Goal: Task Accomplishment & Management: Manage account settings

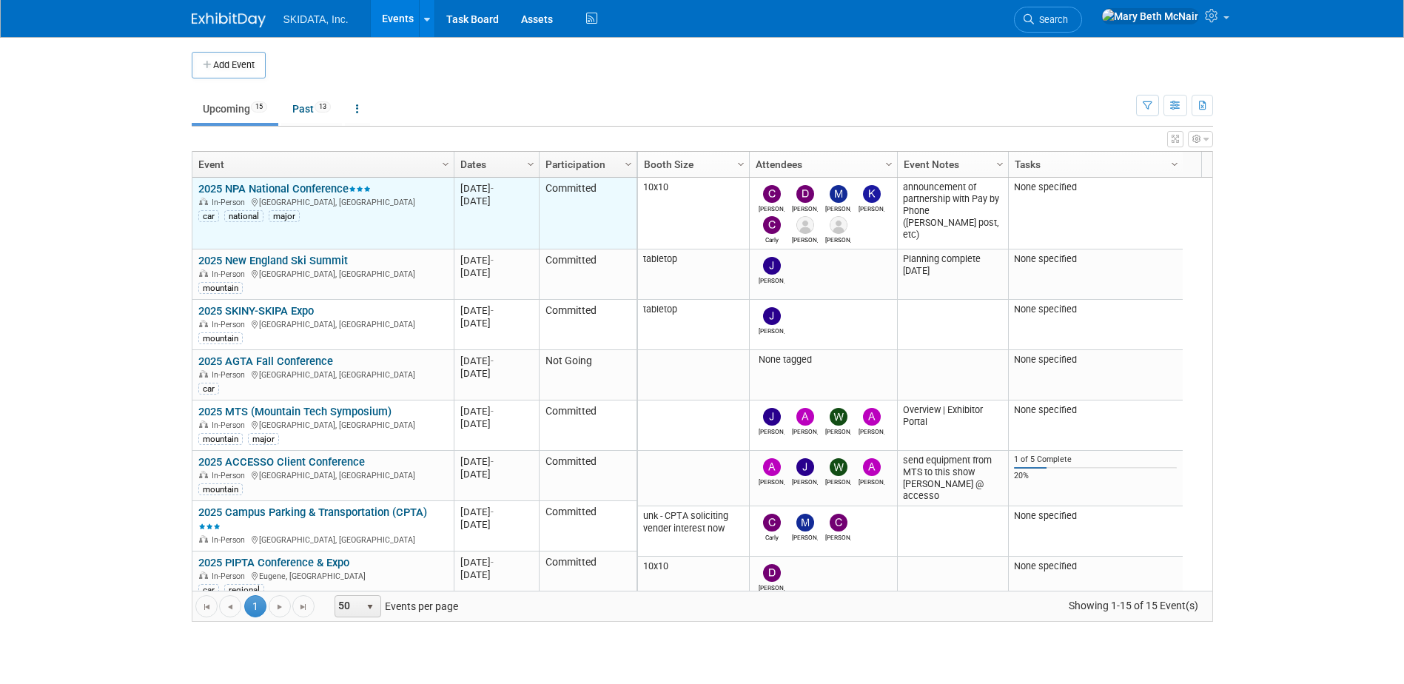
click at [303, 189] on link "2025 NPA National Conference" at bounding box center [284, 188] width 172 height 13
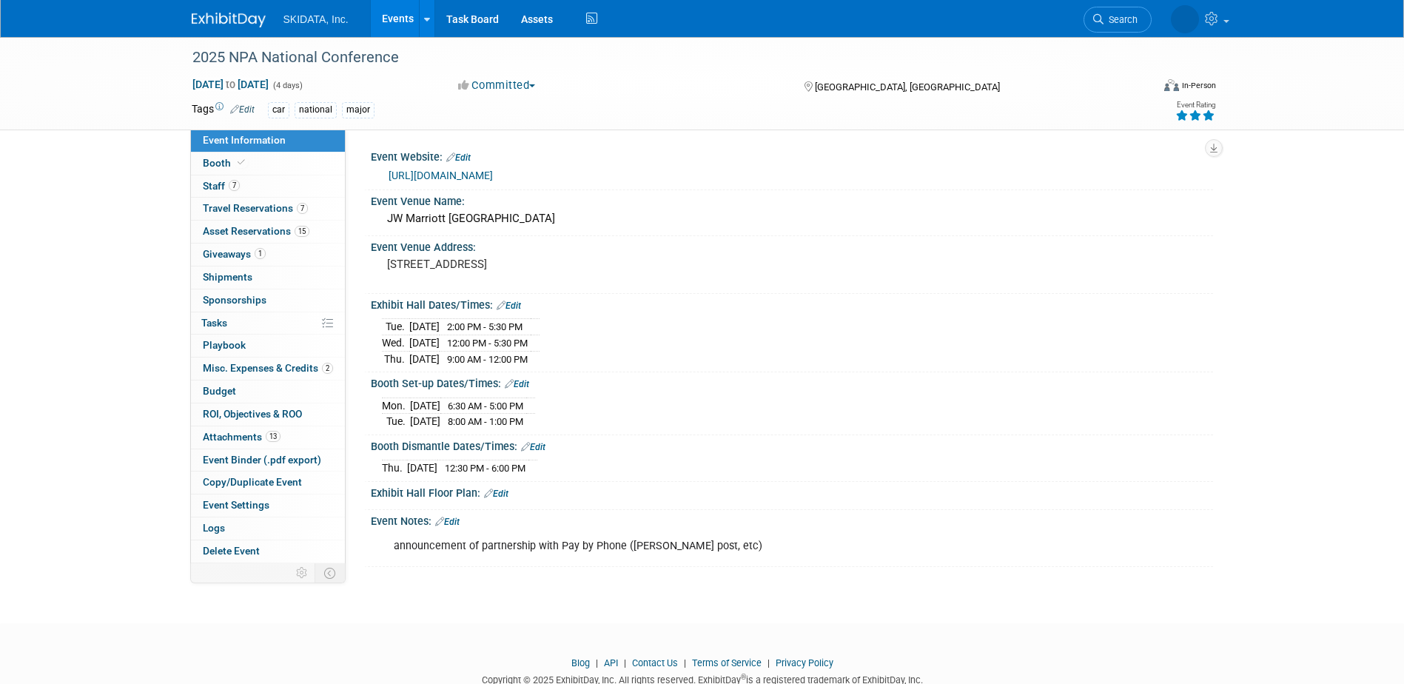
click at [393, 541] on div "announcement of partnership with Pay by Phone (Kim - LinkedIn post, etc)" at bounding box center [716, 546] width 667 height 30
click at [742, 543] on div "announcement of partnership with Pay by Phone (Kim - LinkedIn post, etc)" at bounding box center [716, 546] width 667 height 30
click at [222, 318] on span "Tasks 0%" at bounding box center [214, 323] width 26 height 12
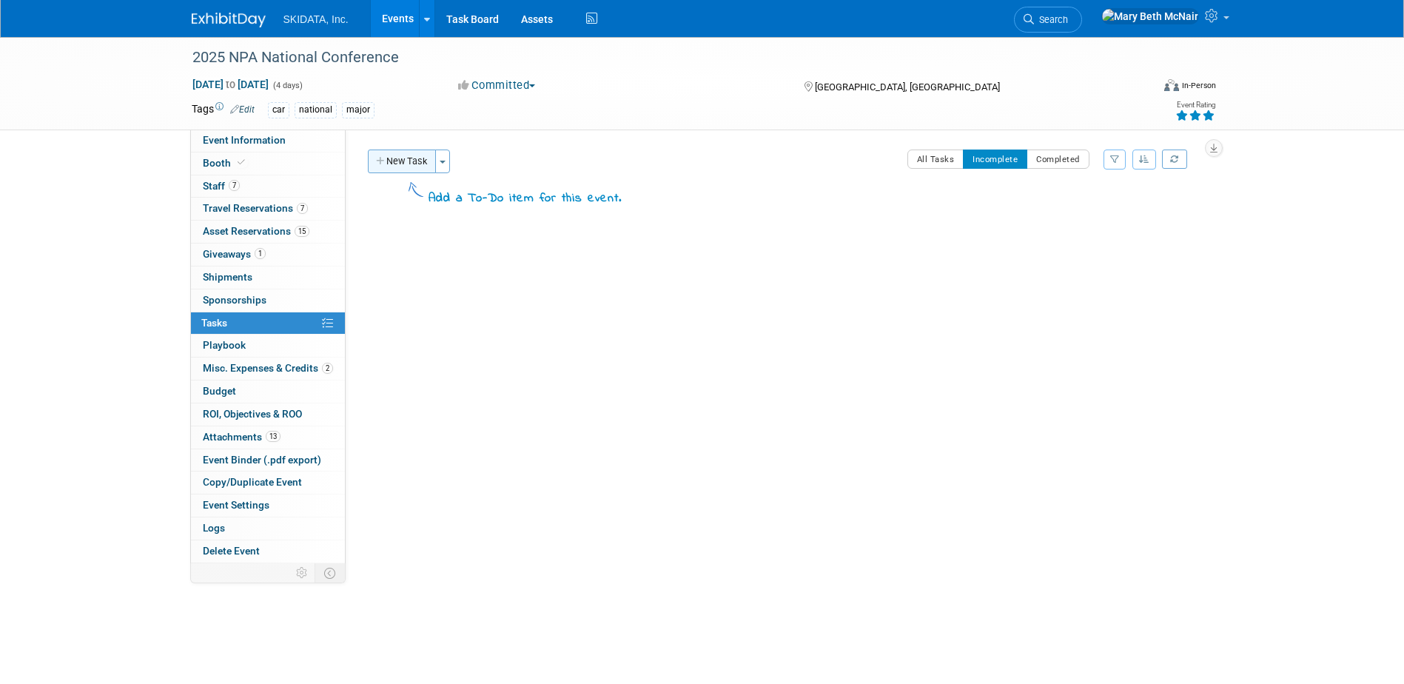
click at [389, 155] on button "New Task" at bounding box center [402, 161] width 68 height 24
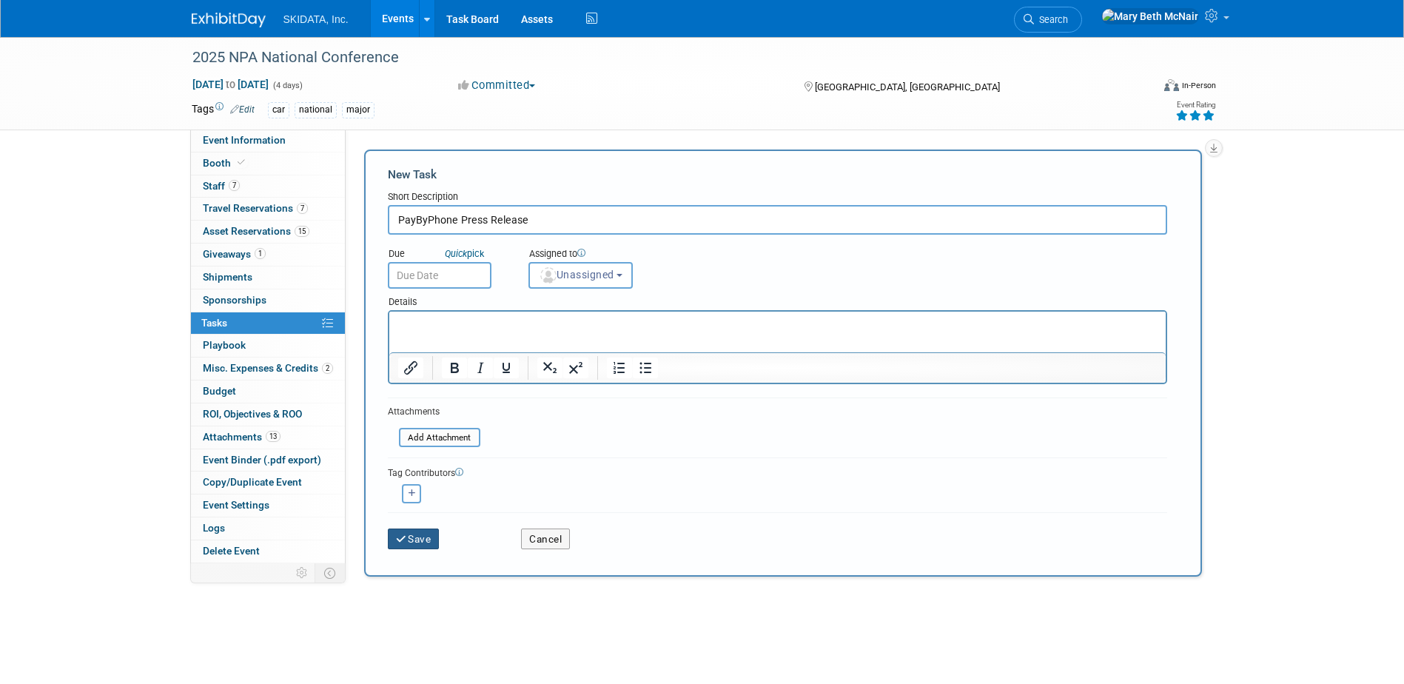
type input "PayByPhone Press Release"
click at [411, 532] on button "Save" at bounding box center [414, 538] width 52 height 21
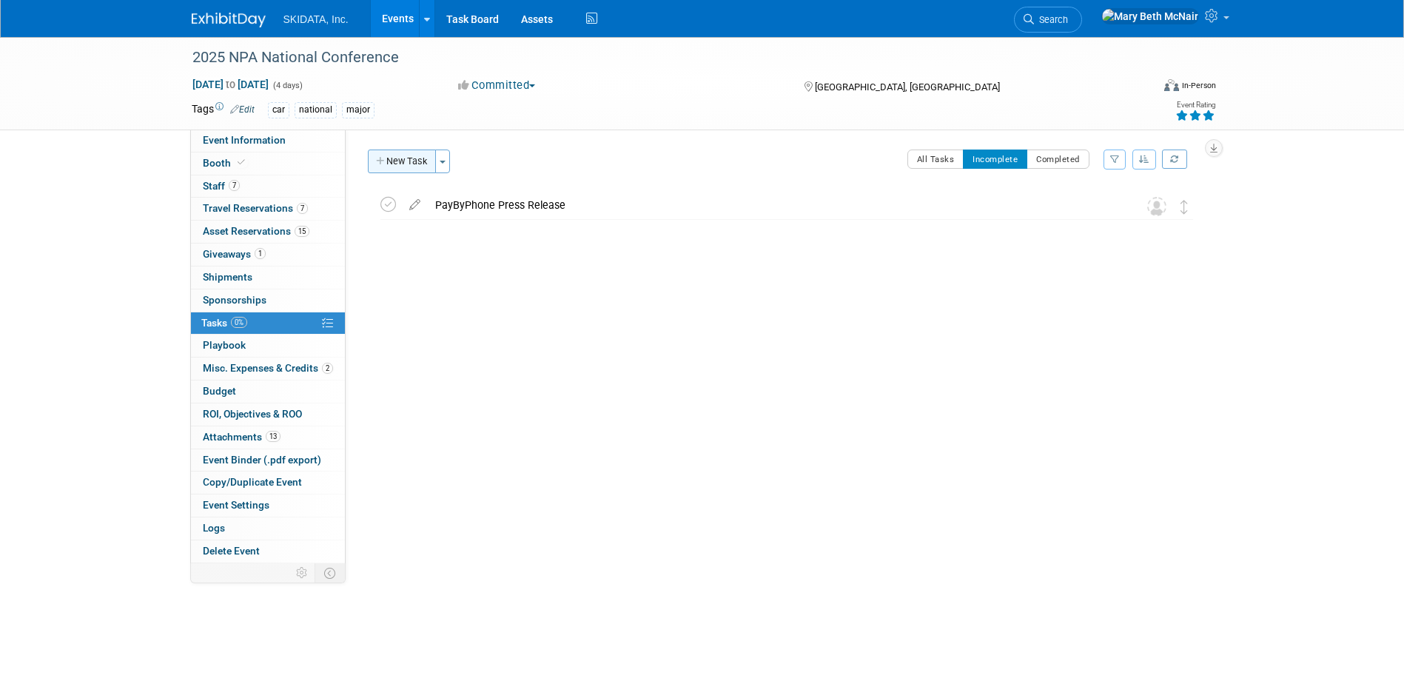
click at [377, 162] on icon "button" at bounding box center [381, 162] width 10 height 10
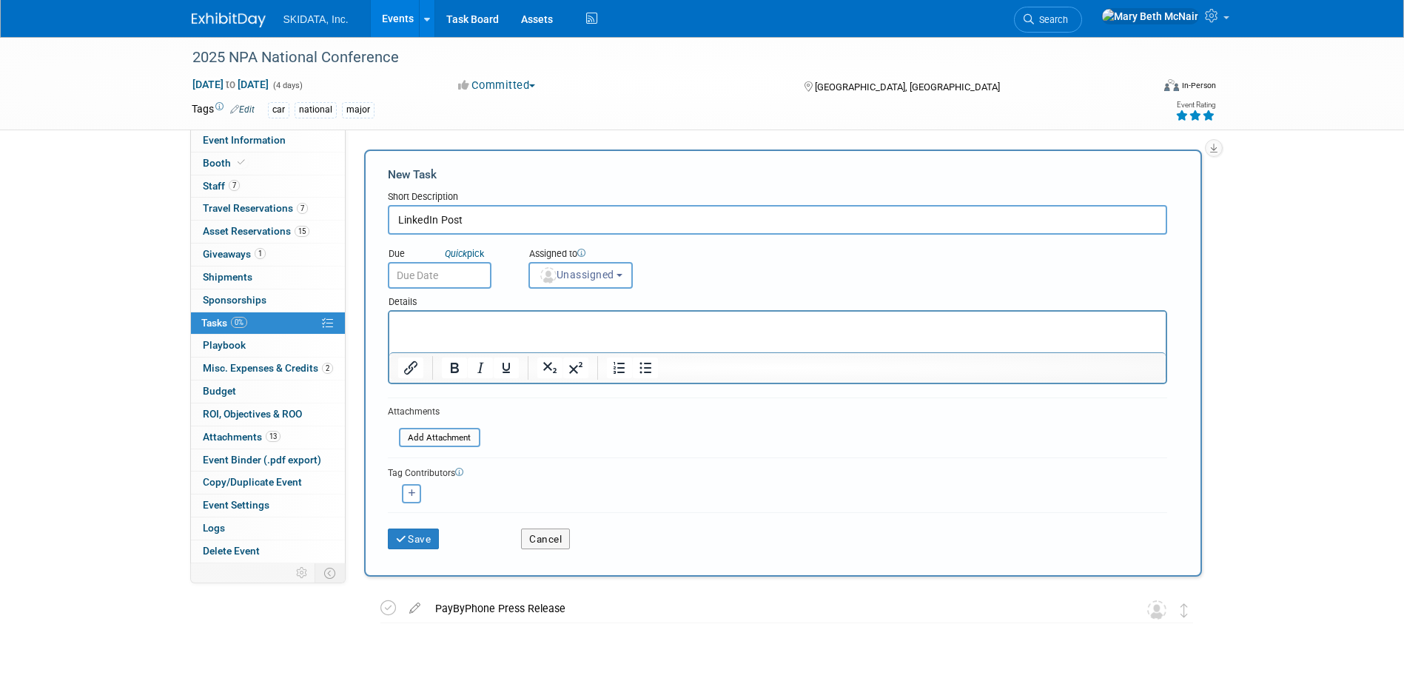
type input "LinkedIn Post"
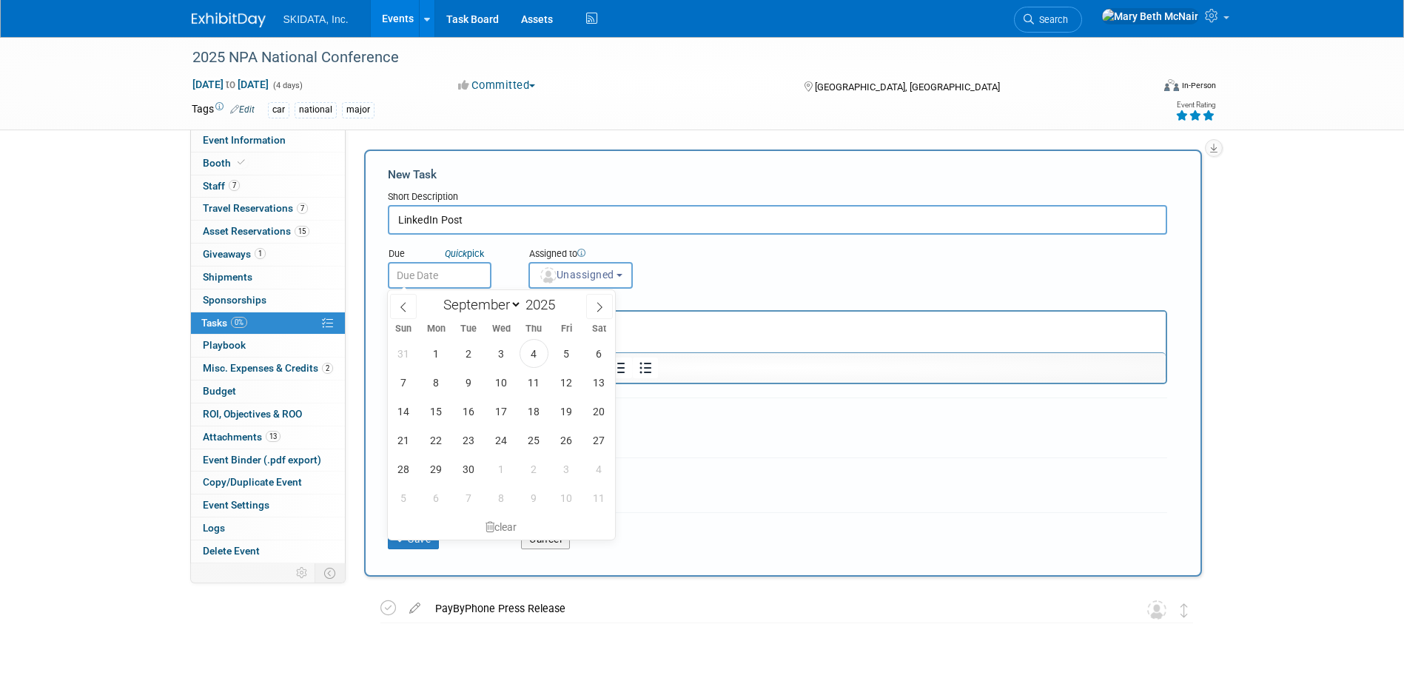
click at [424, 279] on input "text" at bounding box center [440, 275] width 104 height 27
click at [471, 352] on span "2" at bounding box center [468, 353] width 29 height 29
type input "Sep 2, 2025"
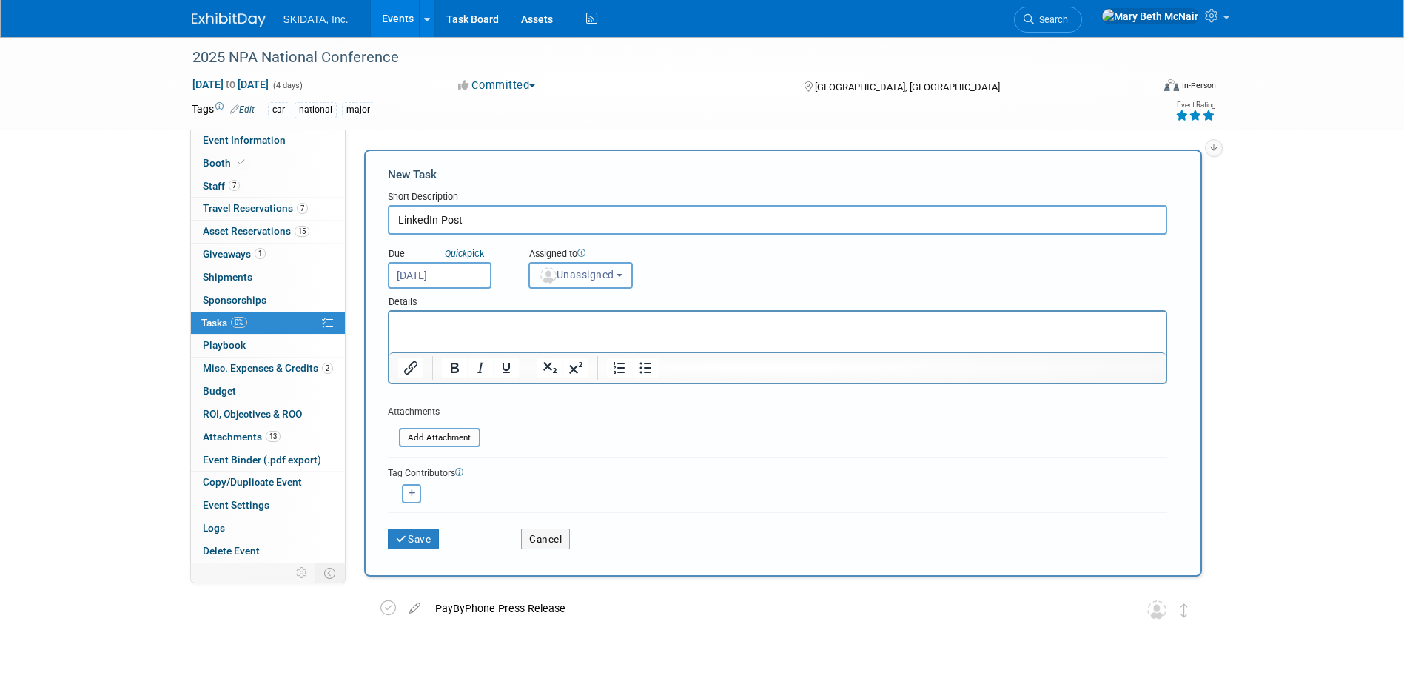
click at [613, 278] on span "Unassigned" at bounding box center [576, 275] width 75 height 12
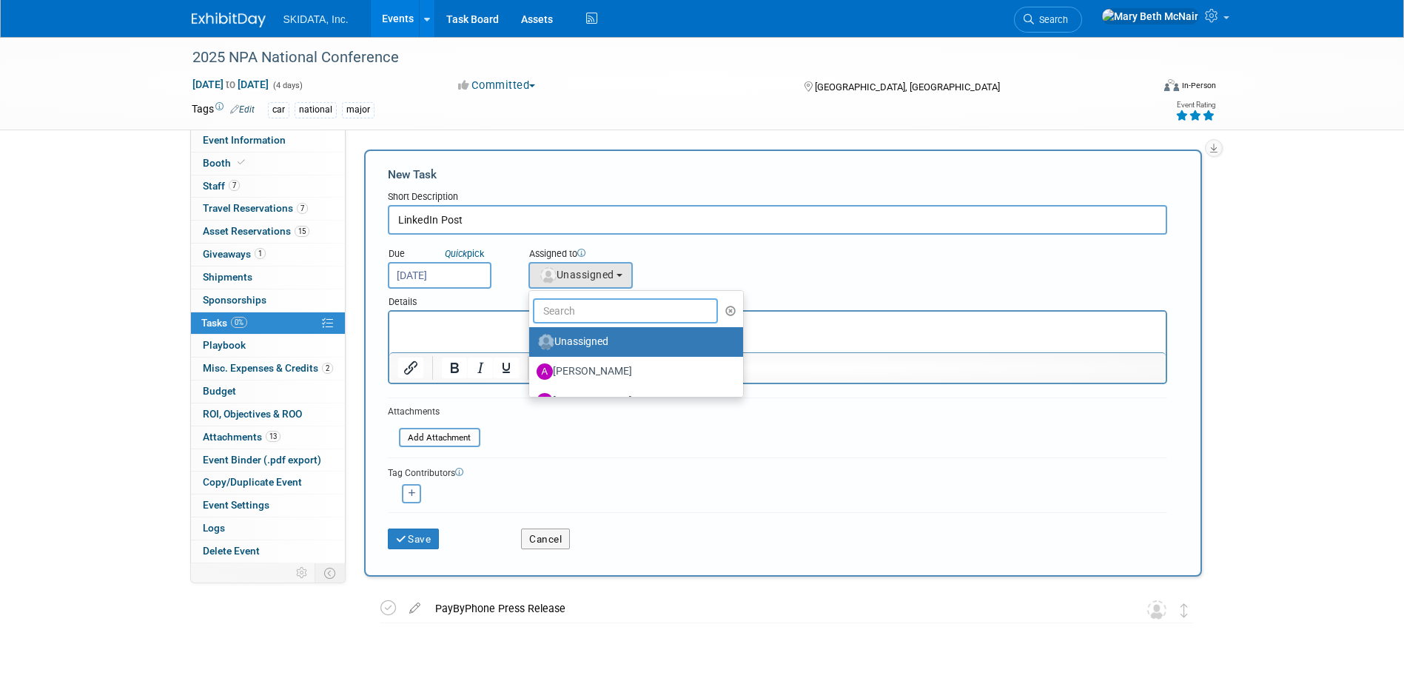
click at [599, 313] on input "text" at bounding box center [626, 310] width 186 height 25
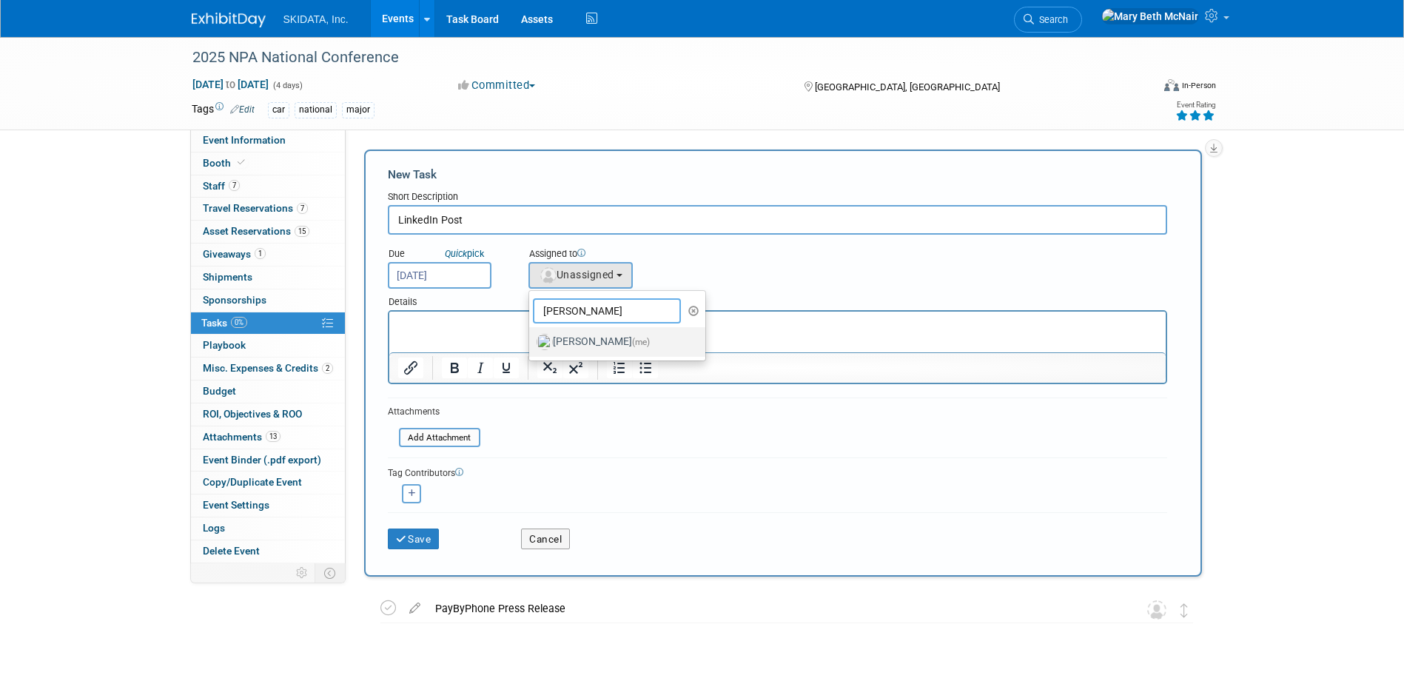
type input "mary"
click at [579, 341] on label "Mary Beth McNair (me)" at bounding box center [614, 342] width 155 height 24
click at [531, 341] on input "Mary Beth McNair (me)" at bounding box center [527, 340] width 10 height 10
select select "3388622f-d6b0-457b-909f-5c35d3cb7589"
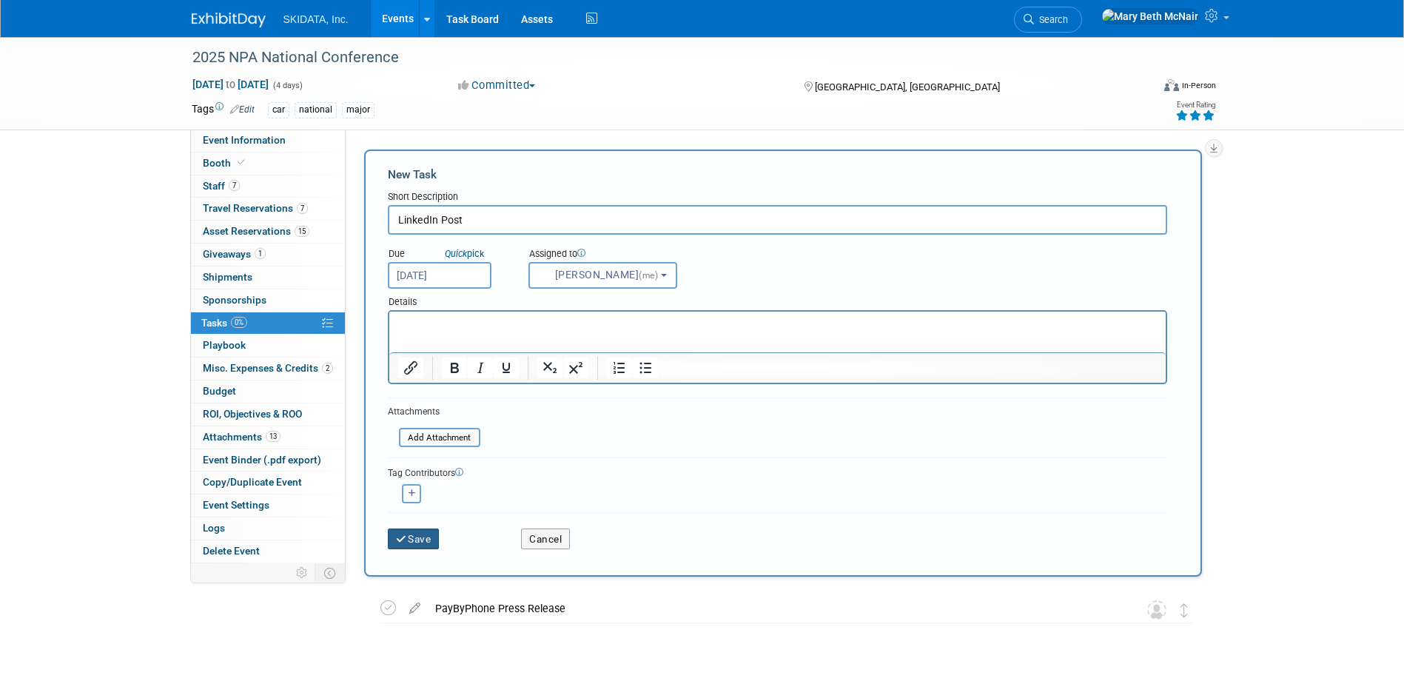
click at [427, 539] on button "Save" at bounding box center [414, 538] width 52 height 21
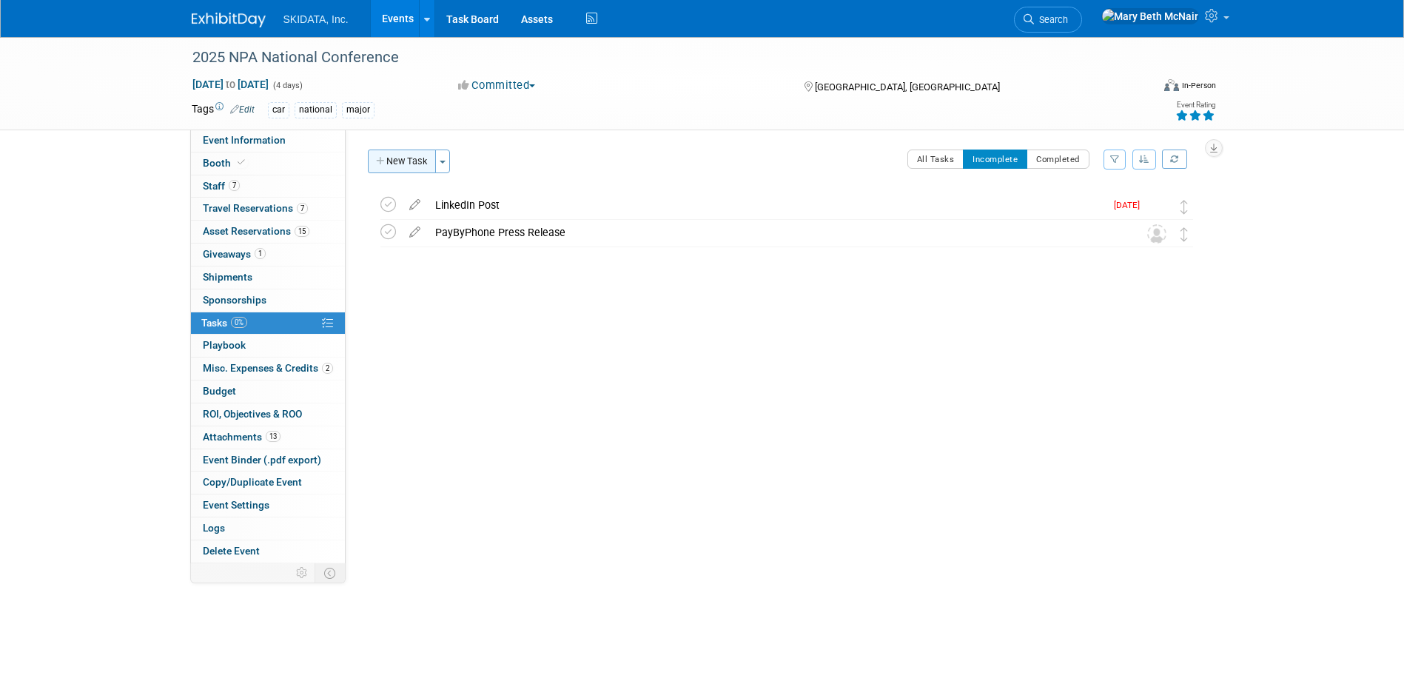
click at [393, 172] on button "New Task" at bounding box center [402, 161] width 68 height 24
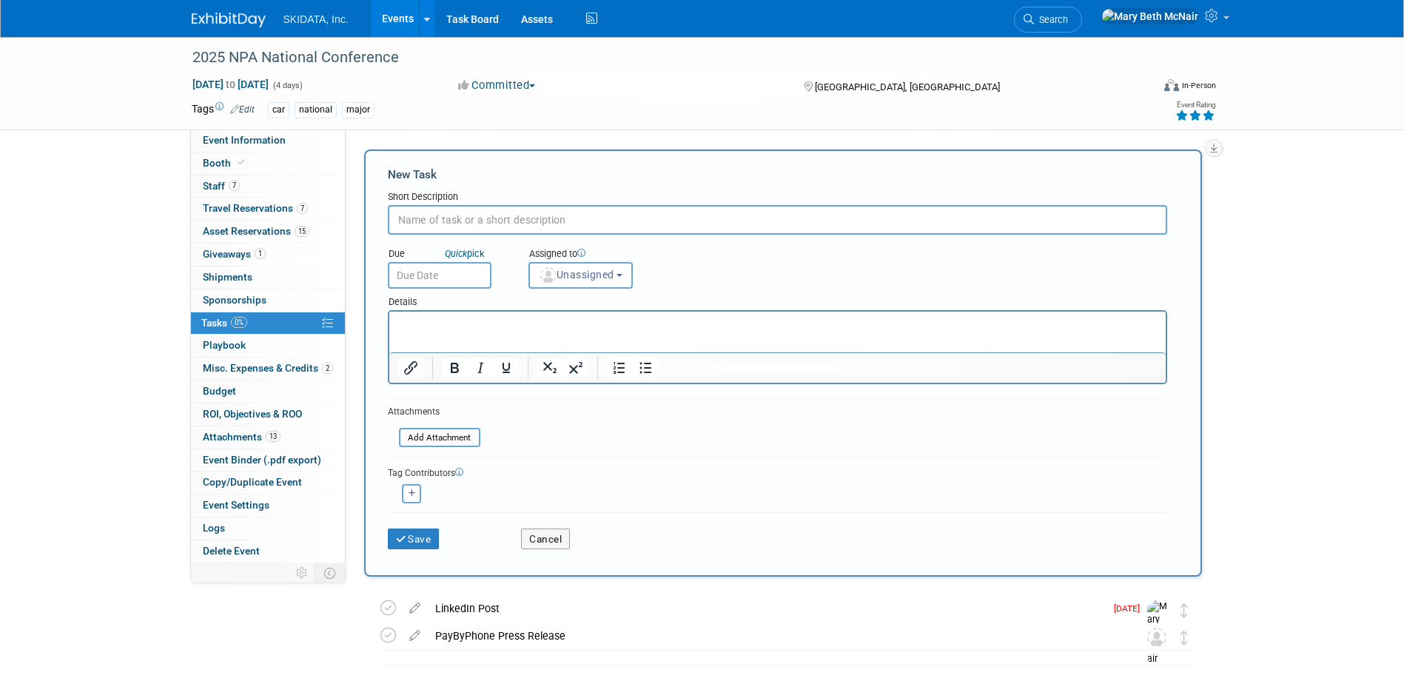
click at [523, 144] on div "Event Website: Edit https://www.npaconvention.org/2025/ Event Venue Name: JW Ma…" at bounding box center [779, 347] width 867 height 434
drag, startPoint x: 528, startPoint y: 138, endPoint x: 502, endPoint y: 139, distance: 26.7
click at [528, 138] on div "Event Website: Edit https://www.npaconvention.org/2025/ Event Venue Name: JW Ma…" at bounding box center [779, 347] width 867 height 434
click at [230, 143] on span "Event Information" at bounding box center [244, 140] width 83 height 12
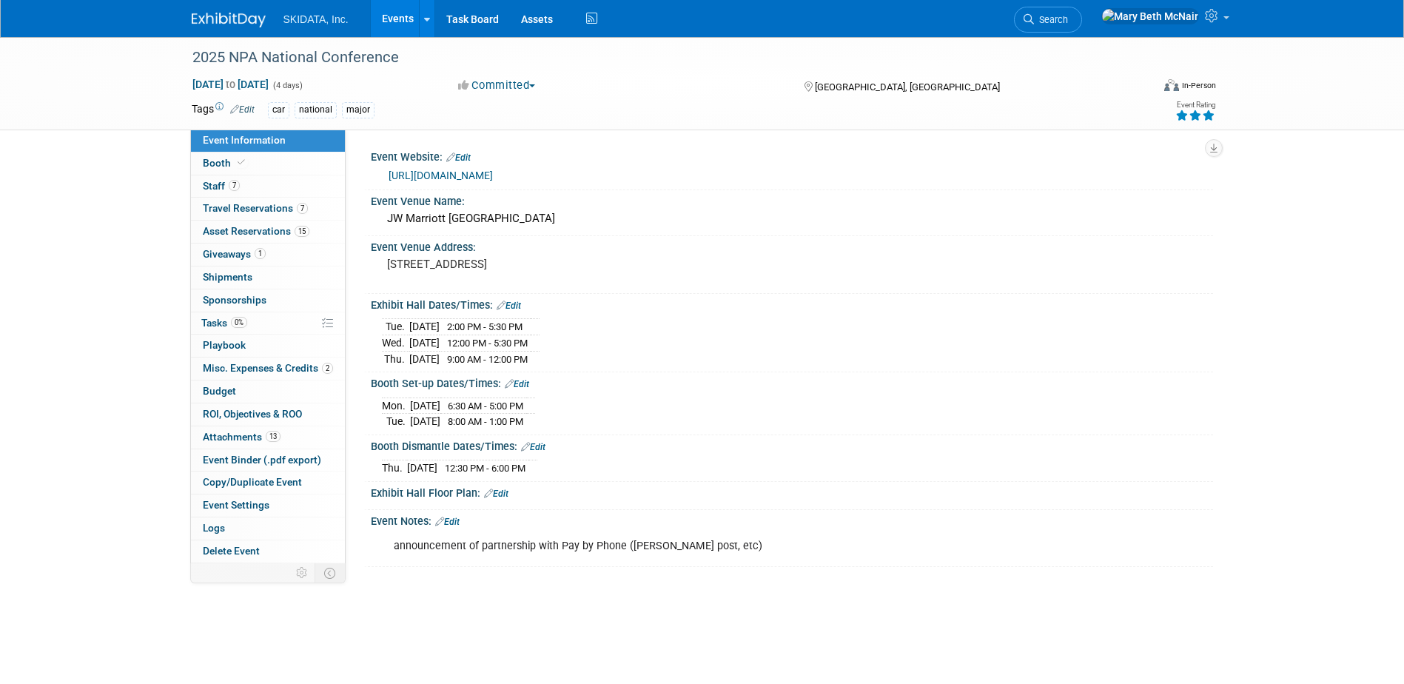
click at [454, 171] on link "https://www.npaconvention.org/2025/" at bounding box center [441, 175] width 104 height 12
click at [212, 164] on span "Booth" at bounding box center [225, 163] width 45 height 12
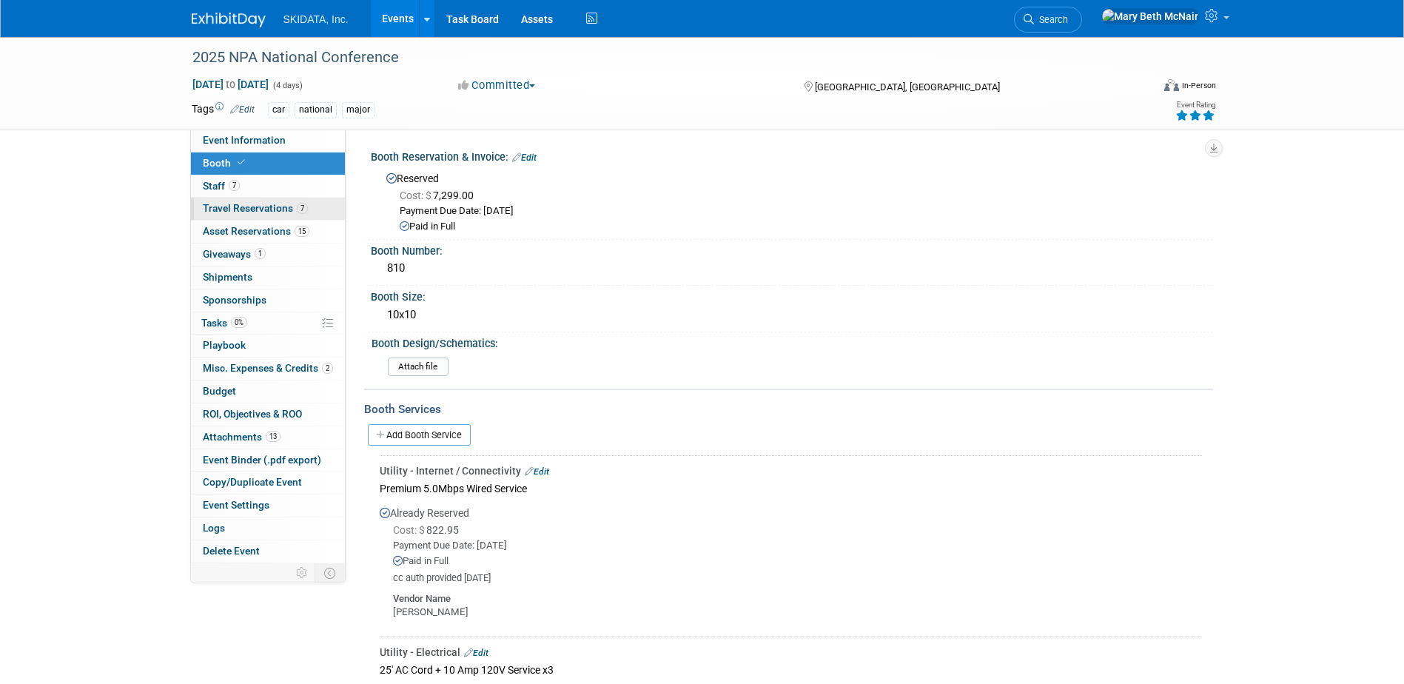
click at [240, 212] on span "Travel Reservations 7" at bounding box center [255, 208] width 105 height 12
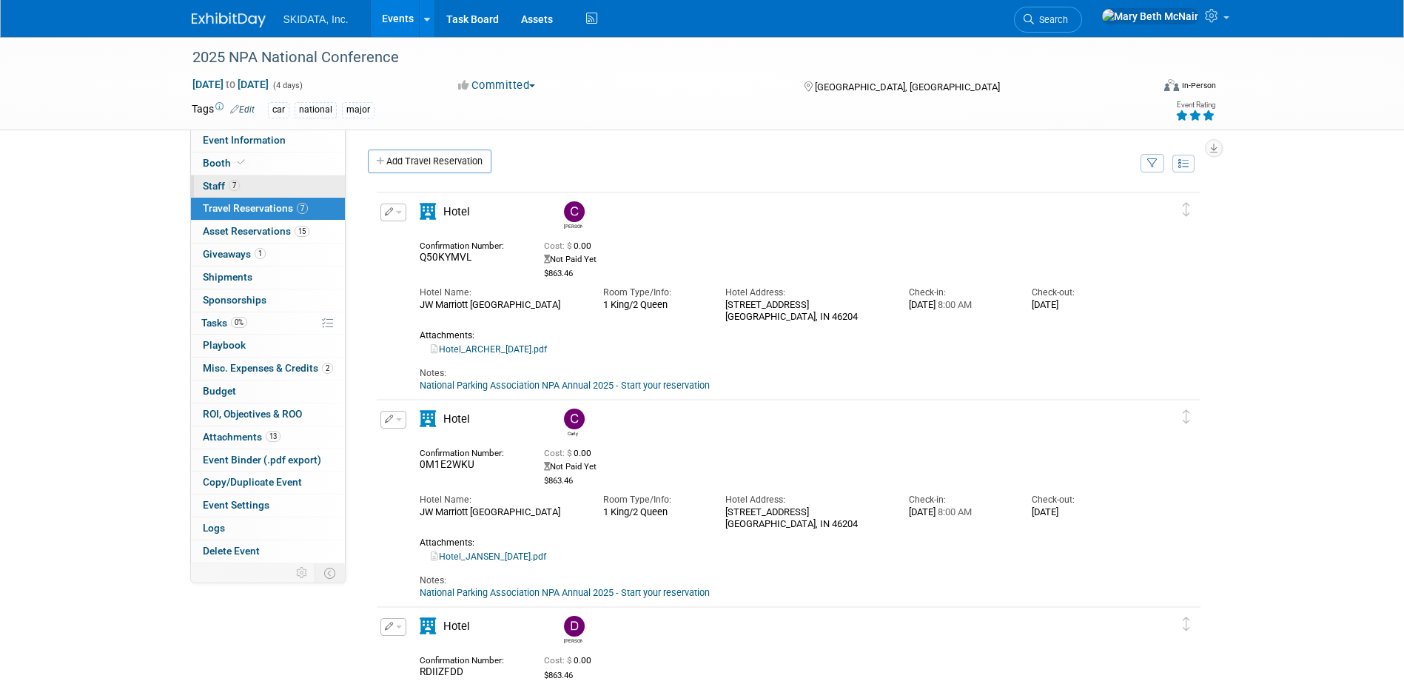
click at [311, 177] on link "7 Staff 7" at bounding box center [268, 186] width 154 height 22
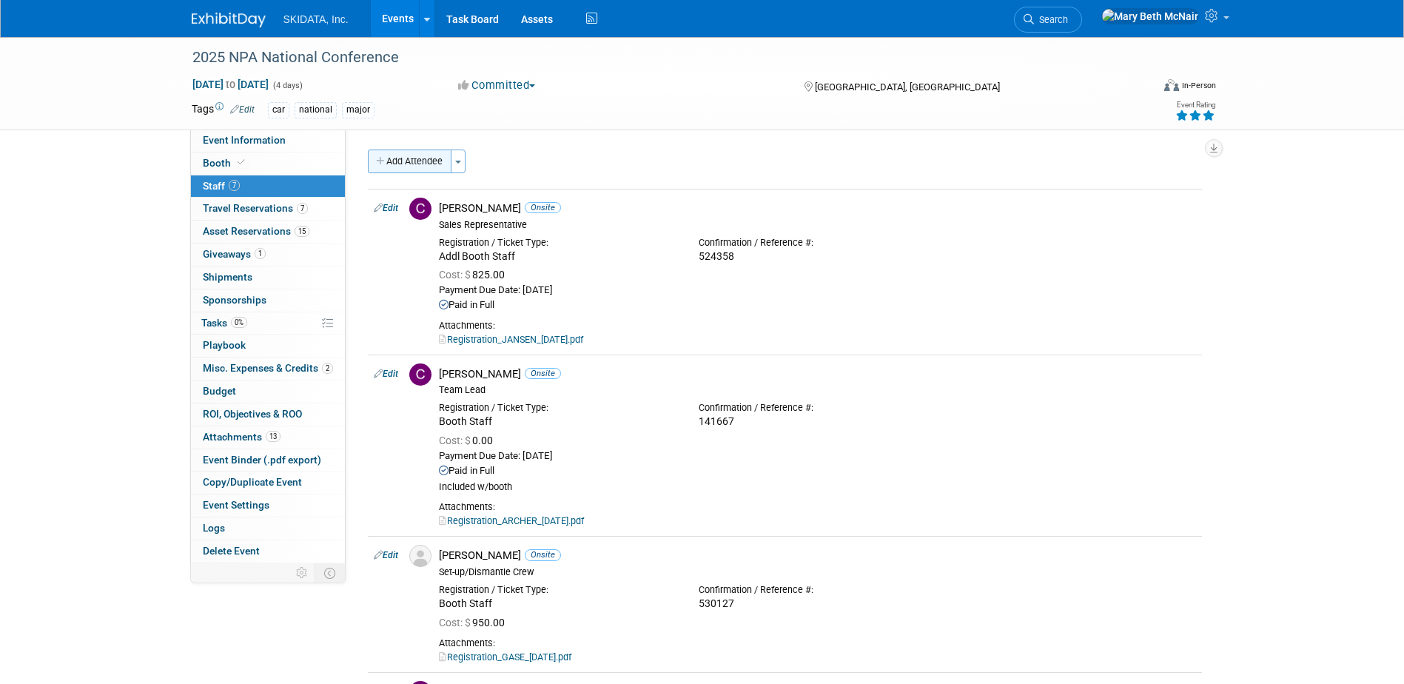
click at [400, 166] on button "Add Attendee" at bounding box center [410, 161] width 84 height 24
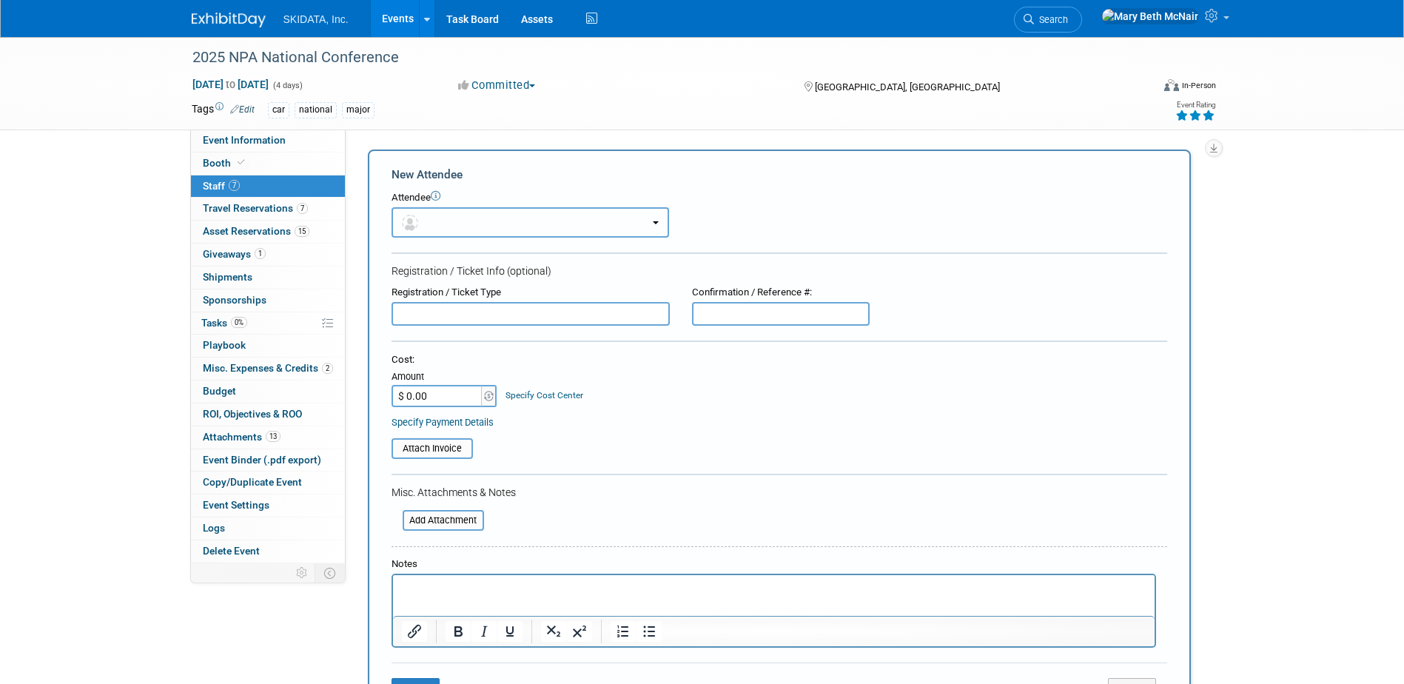
click at [528, 215] on button "button" at bounding box center [531, 222] width 278 height 30
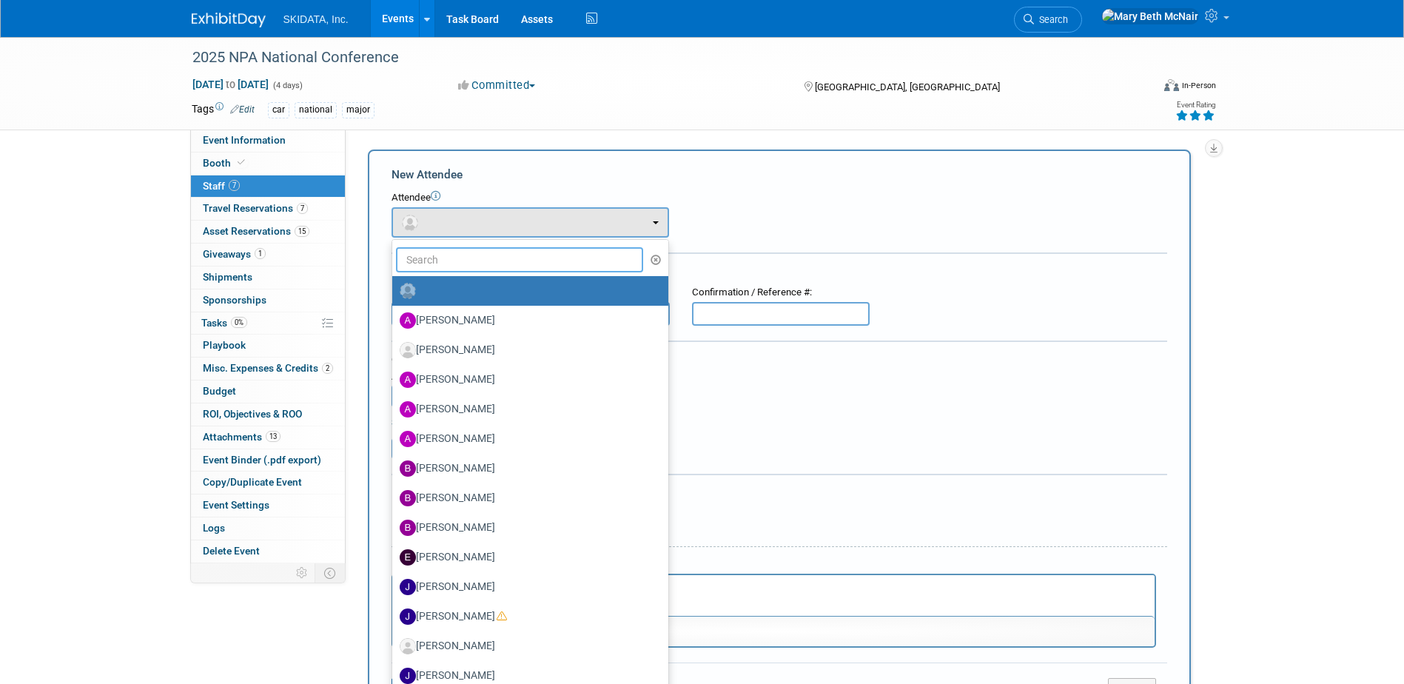
click at [480, 256] on input "text" at bounding box center [520, 259] width 248 height 25
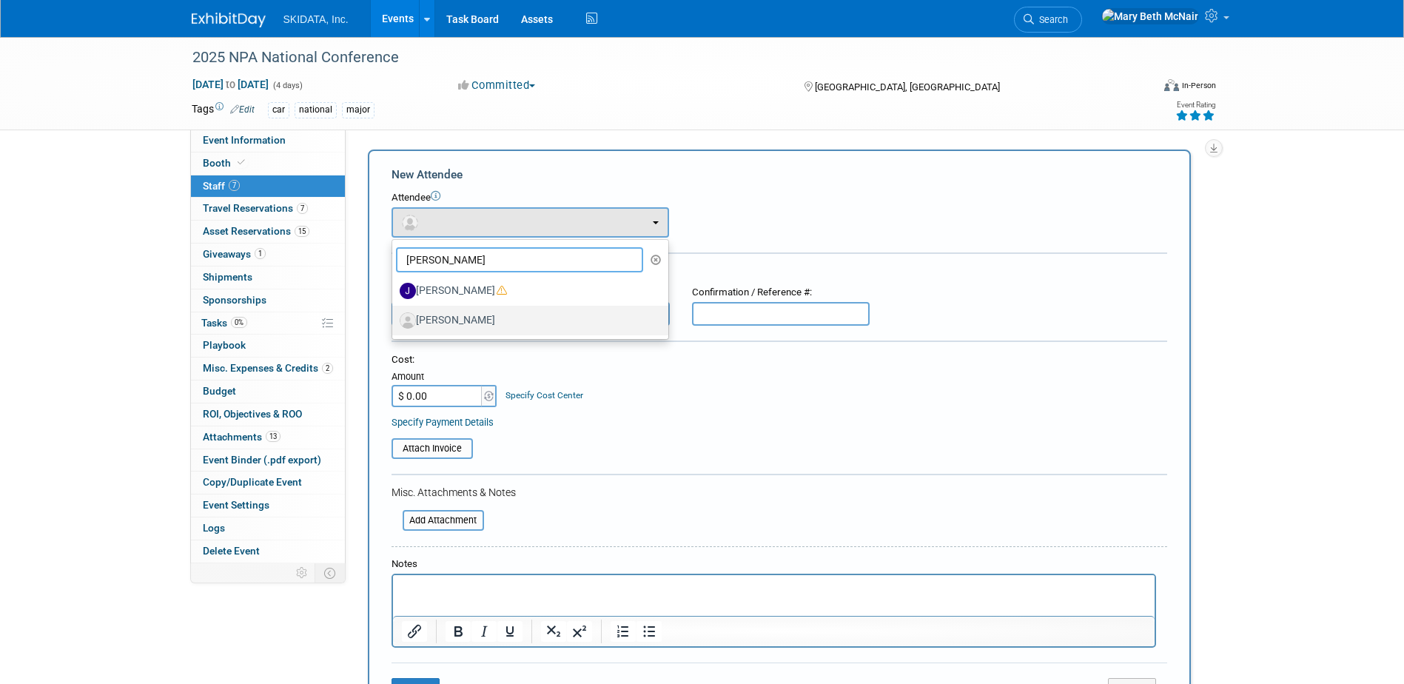
type input "john"
click at [447, 324] on label "John Mayambi" at bounding box center [527, 321] width 254 height 24
click at [394, 323] on input "John Mayambi" at bounding box center [390, 319] width 10 height 10
select select "300f43f7-7a3f-4a18-a0f5-f87e6311e7fb"
select select "3"
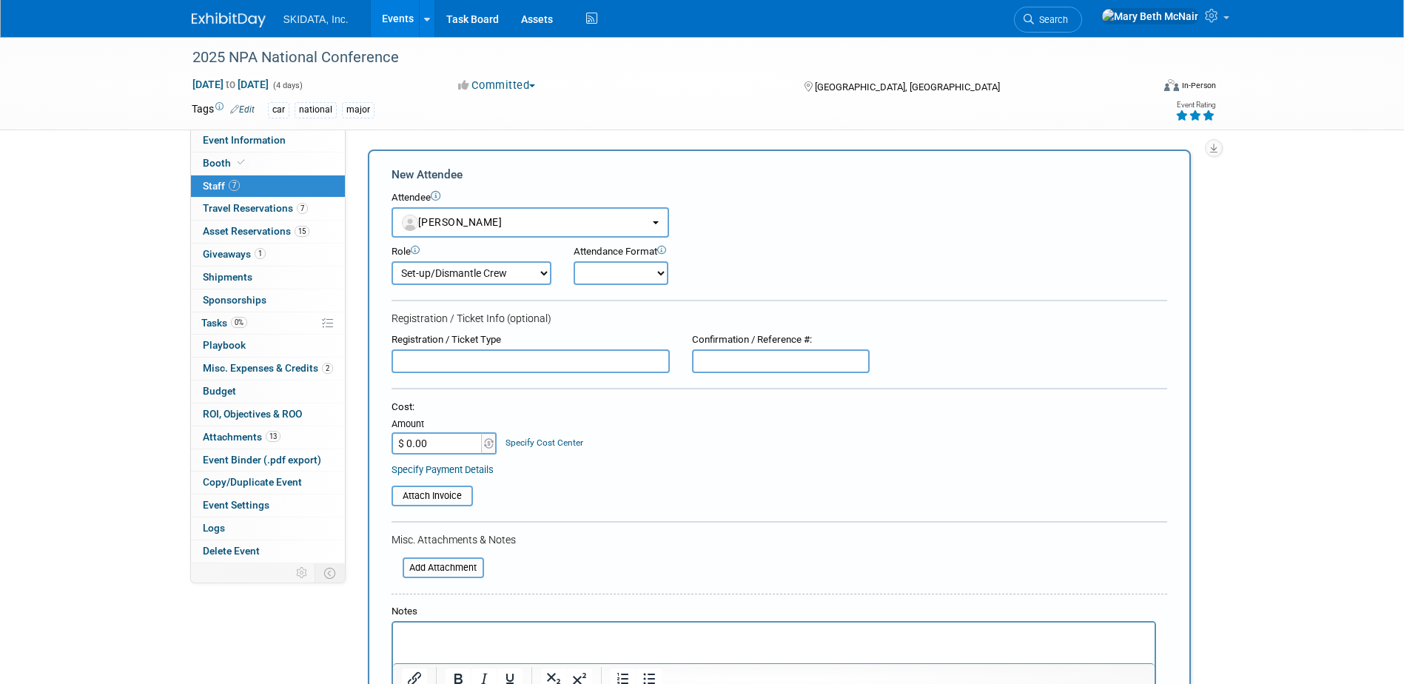
click at [595, 275] on select "Onsite Remote" at bounding box center [621, 273] width 95 height 24
select select "1"
click at [574, 261] on select "Onsite Remote" at bounding box center [621, 273] width 95 height 24
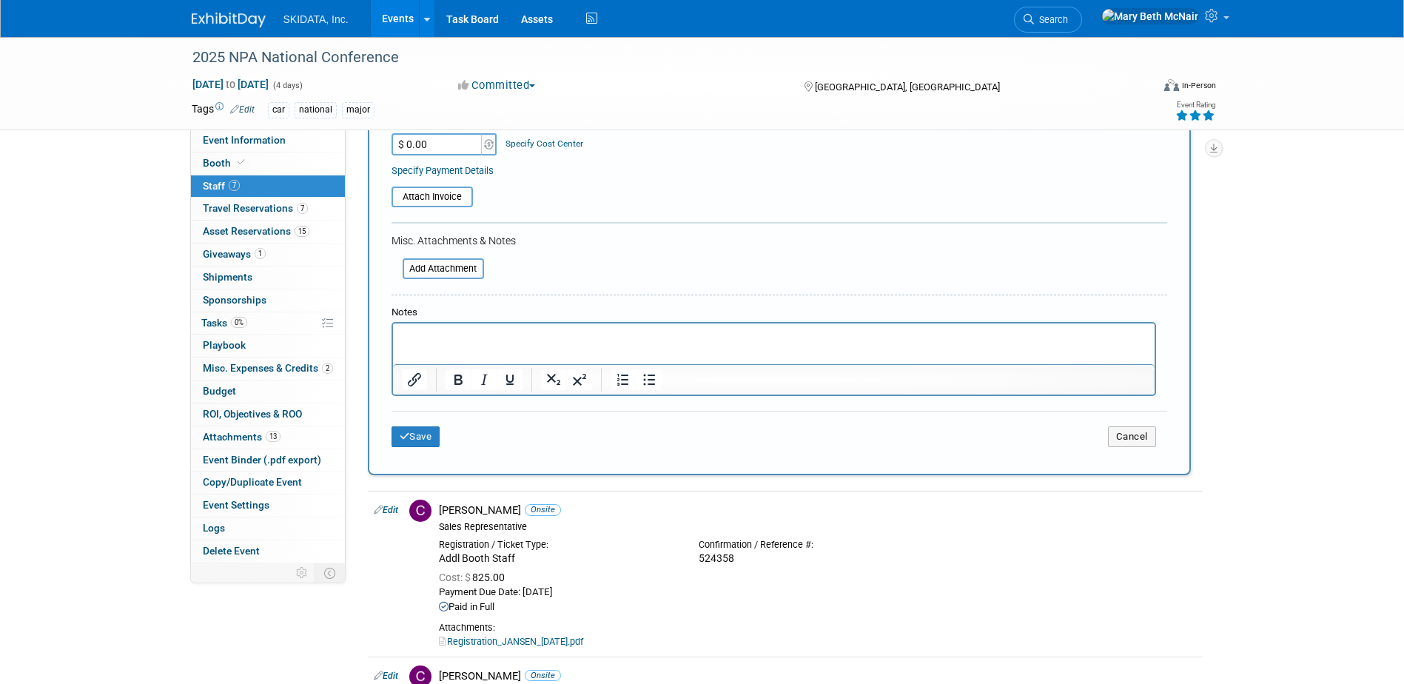
scroll to position [148, 0]
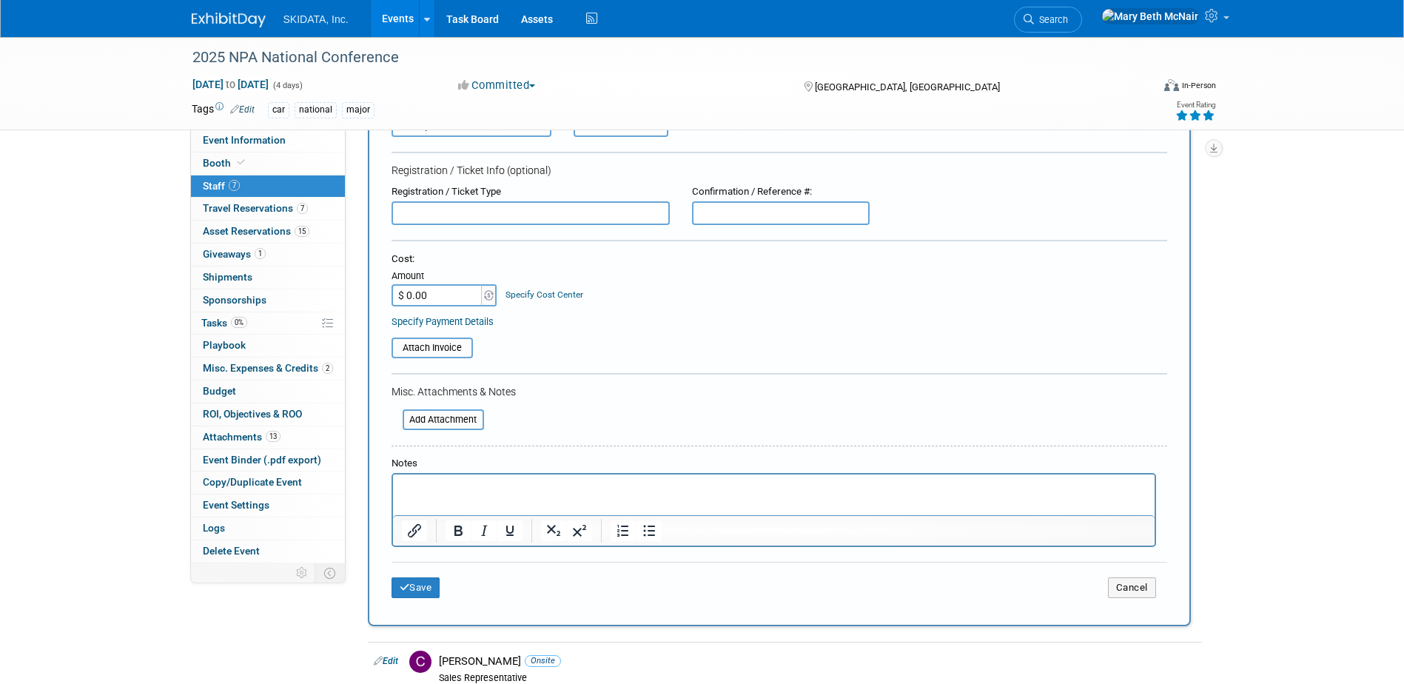
click at [444, 296] on input "$ 0.00" at bounding box center [438, 295] width 93 height 22
type input "$ 950.00"
click at [415, 594] on button "Save" at bounding box center [416, 587] width 49 height 21
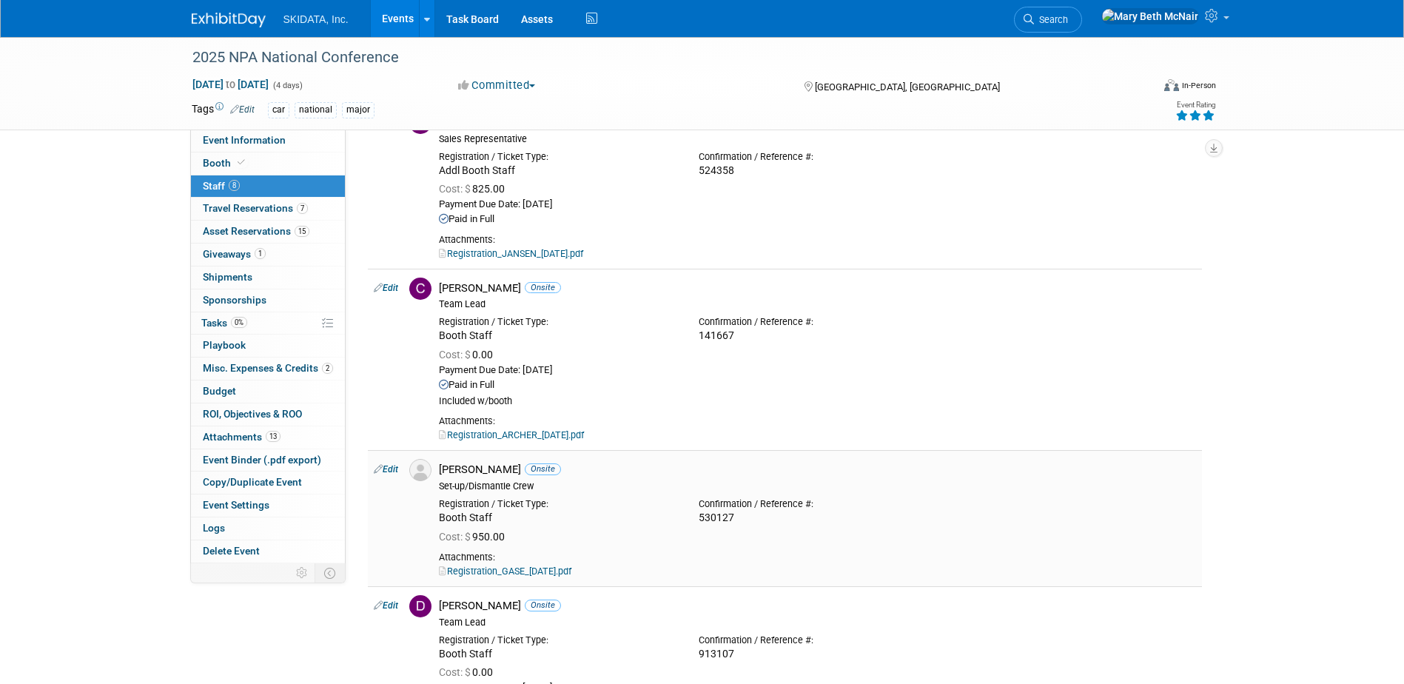
scroll to position [0, 0]
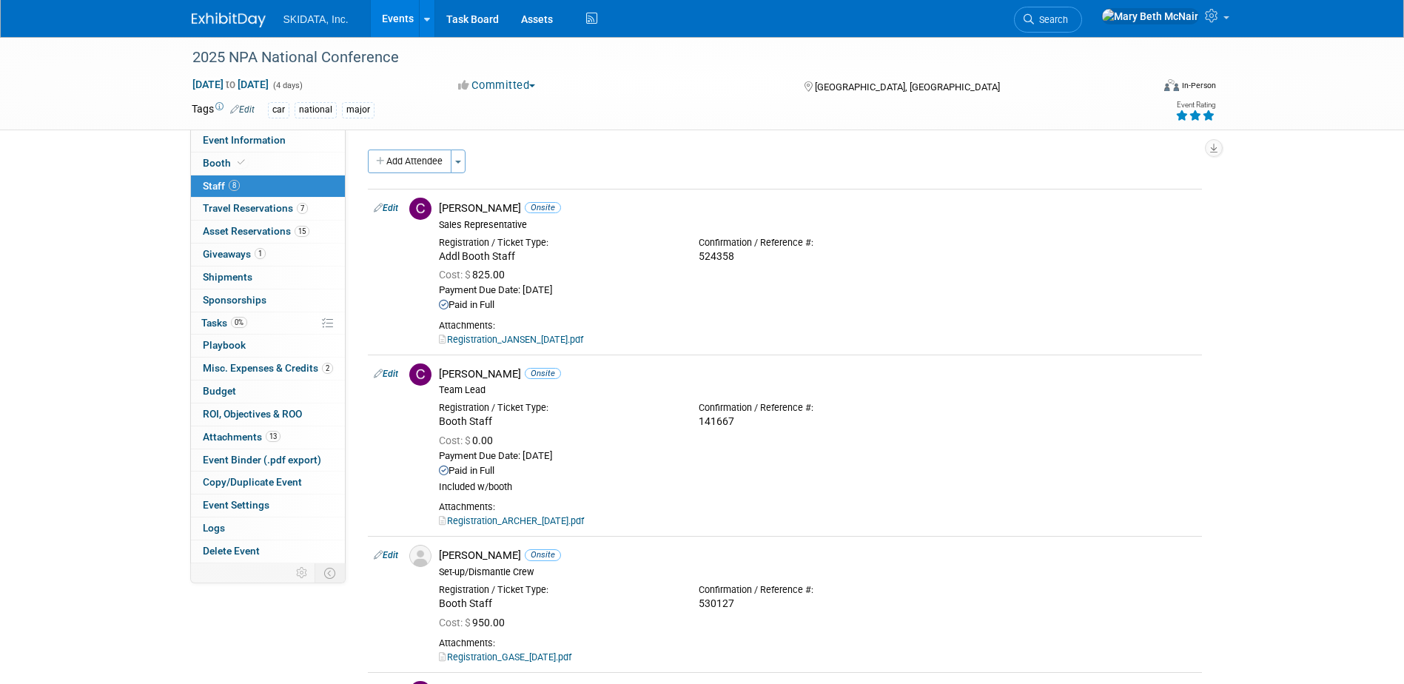
click at [403, 19] on link "Events" at bounding box center [398, 18] width 54 height 37
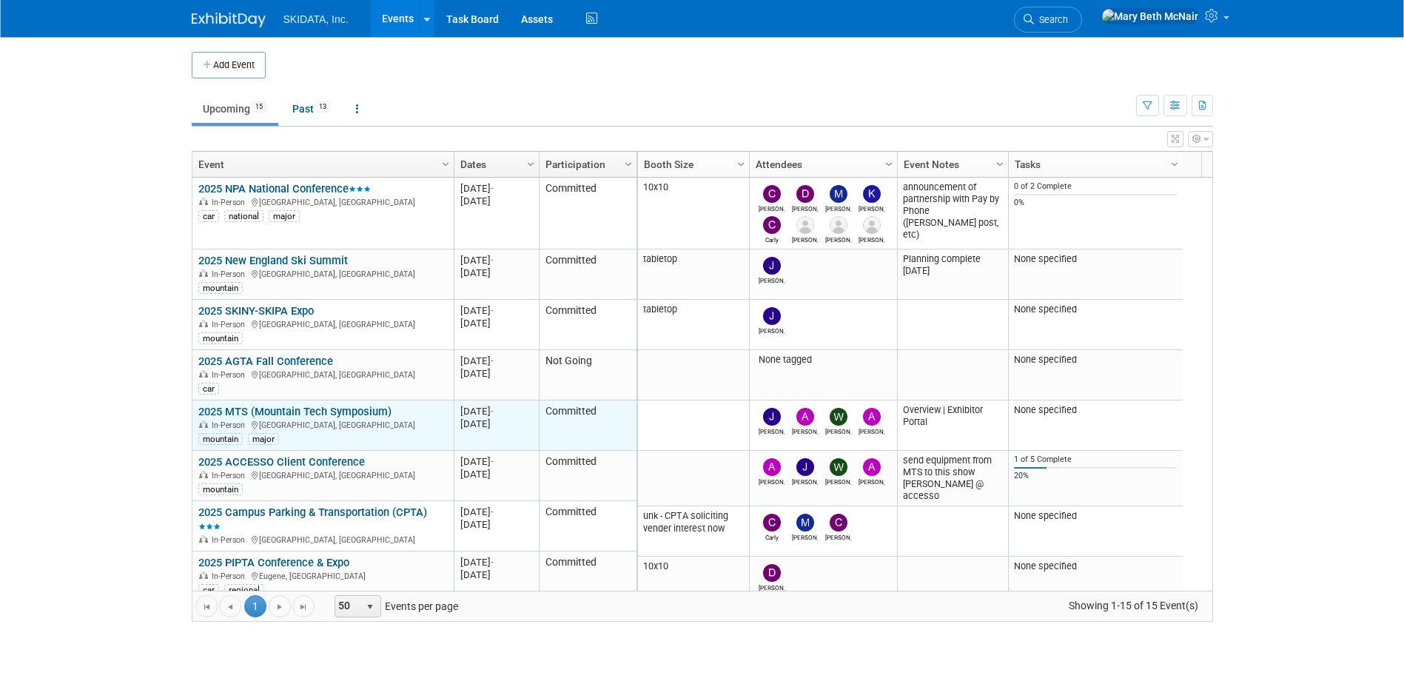
scroll to position [89, 0]
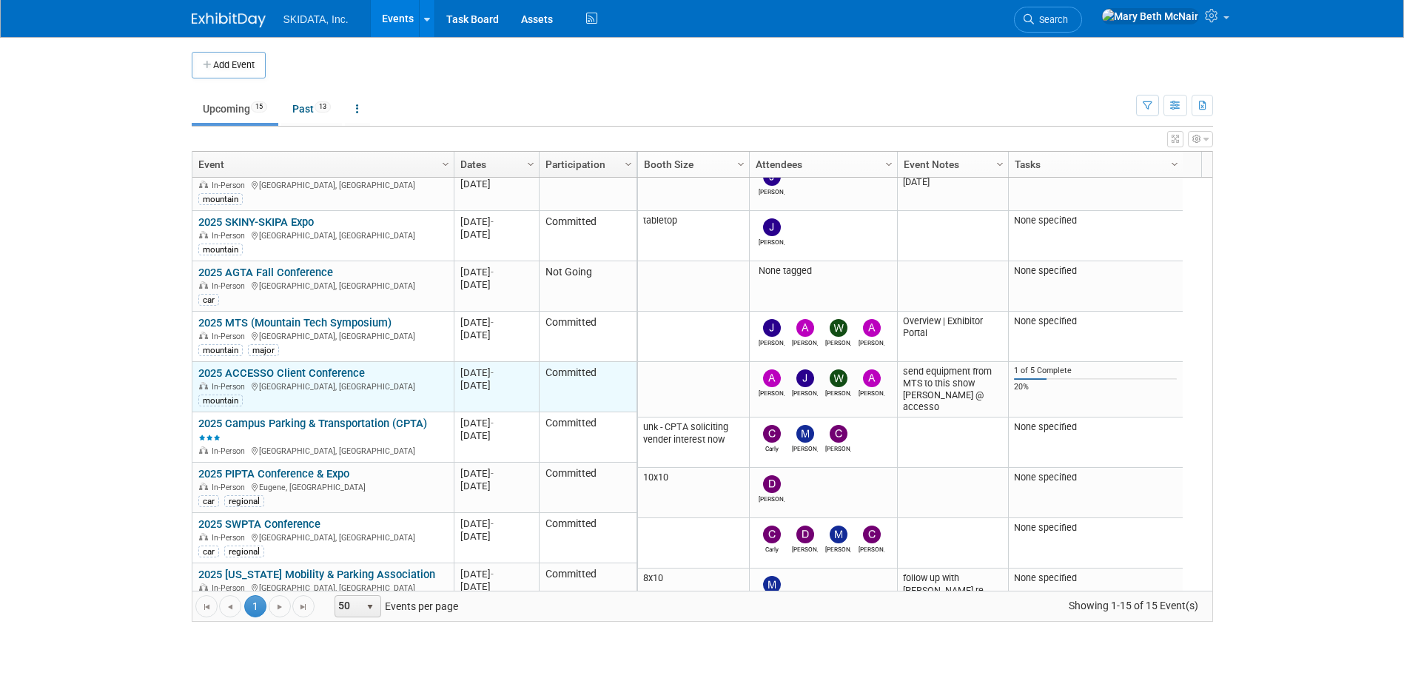
click at [329, 373] on link "2025 ACCESSO Client Conference" at bounding box center [281, 372] width 167 height 13
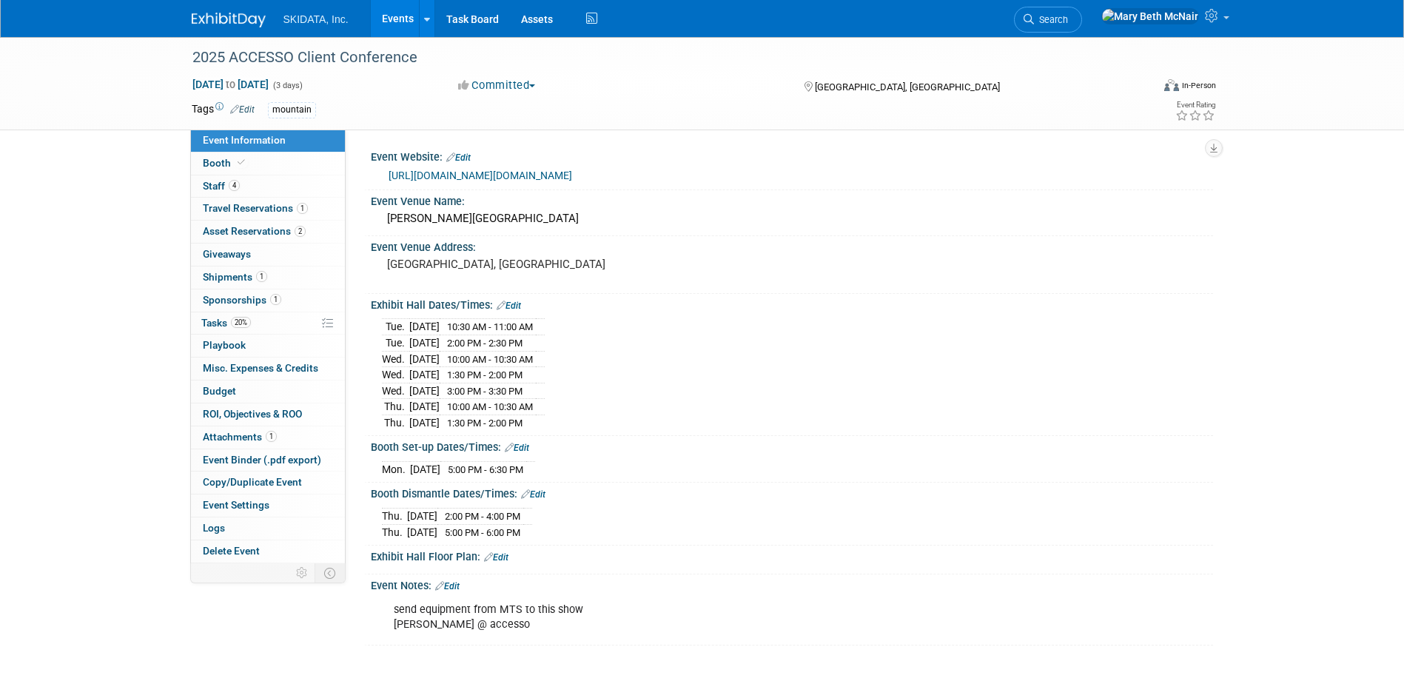
click at [401, 13] on link "Events" at bounding box center [398, 18] width 54 height 37
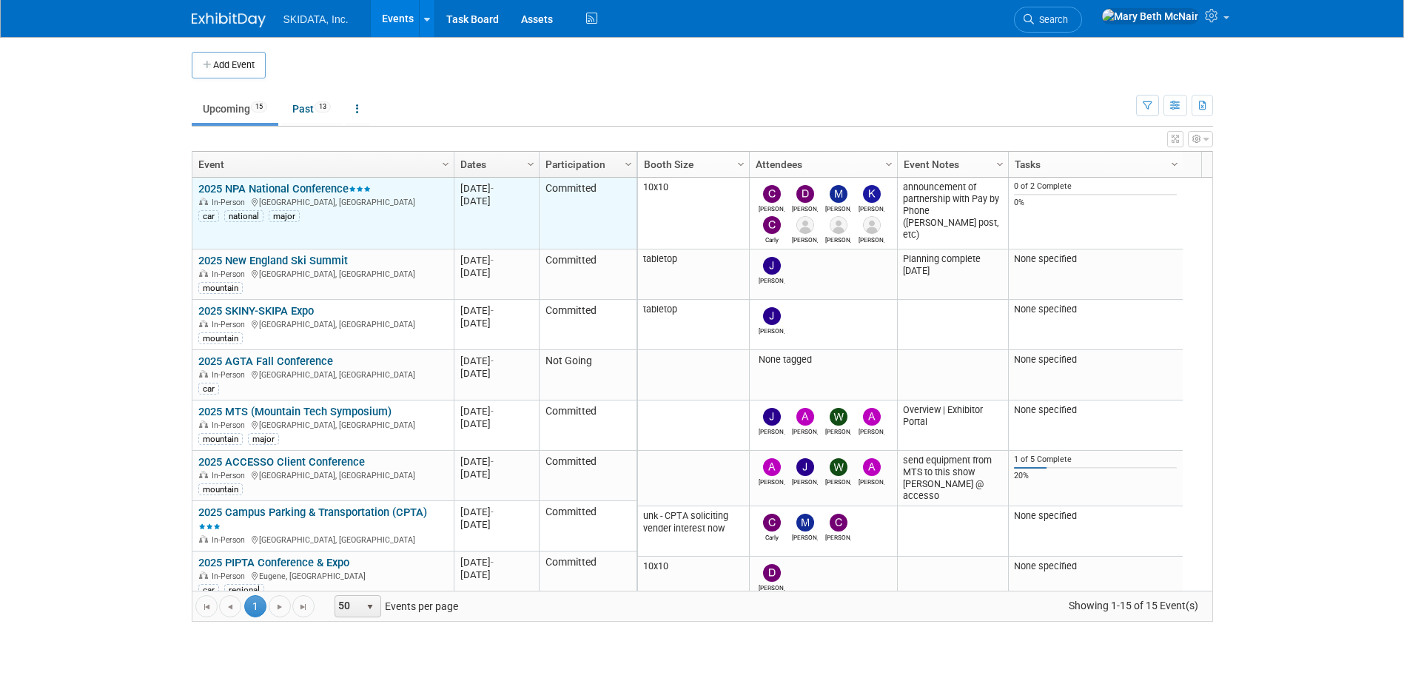
click at [329, 192] on link "2025 NPA National Conference" at bounding box center [284, 188] width 172 height 13
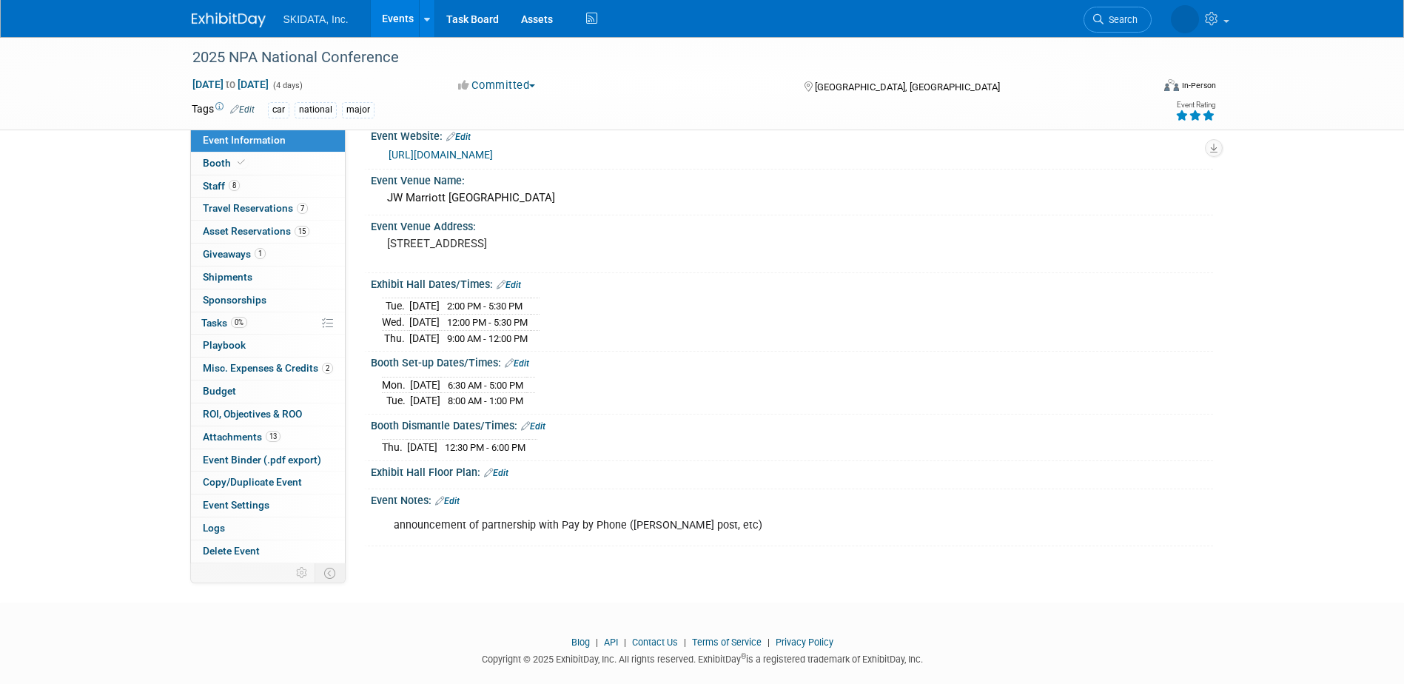
scroll to position [40, 0]
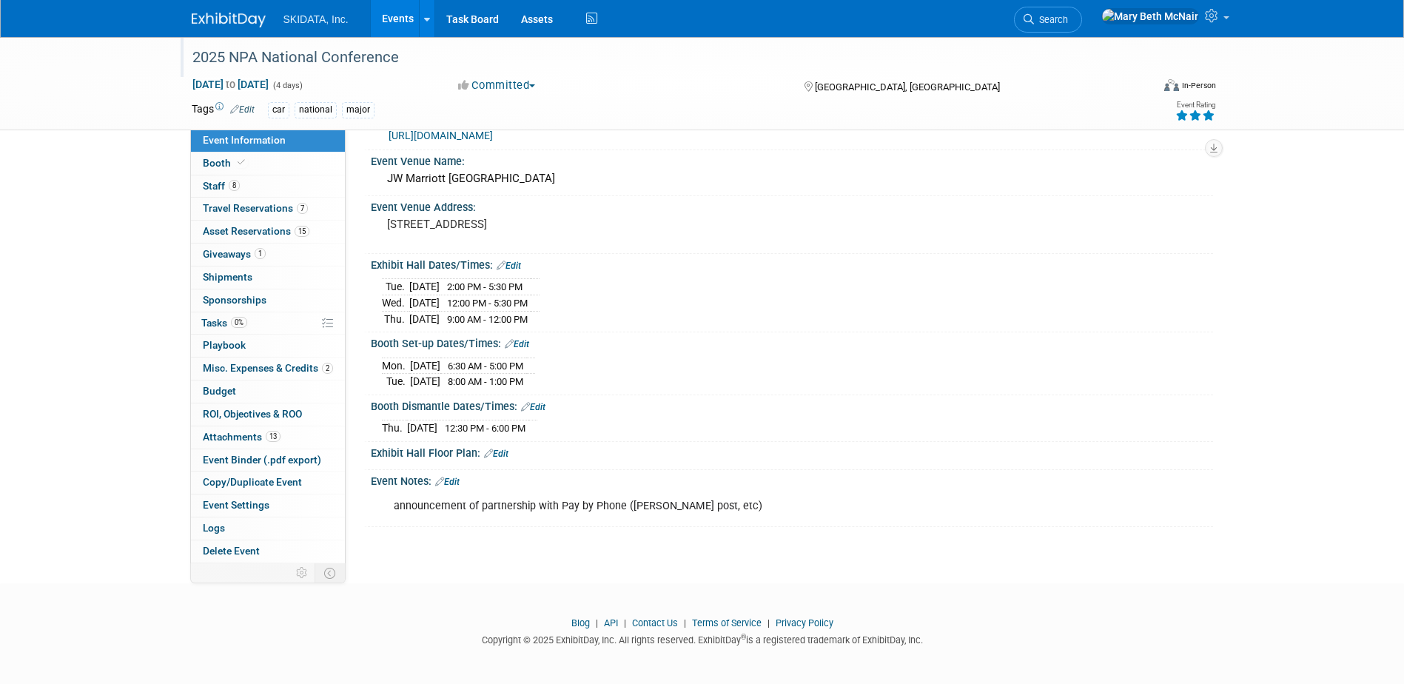
click at [992, 52] on div "2025 NPA National Conference" at bounding box center [658, 57] width 942 height 27
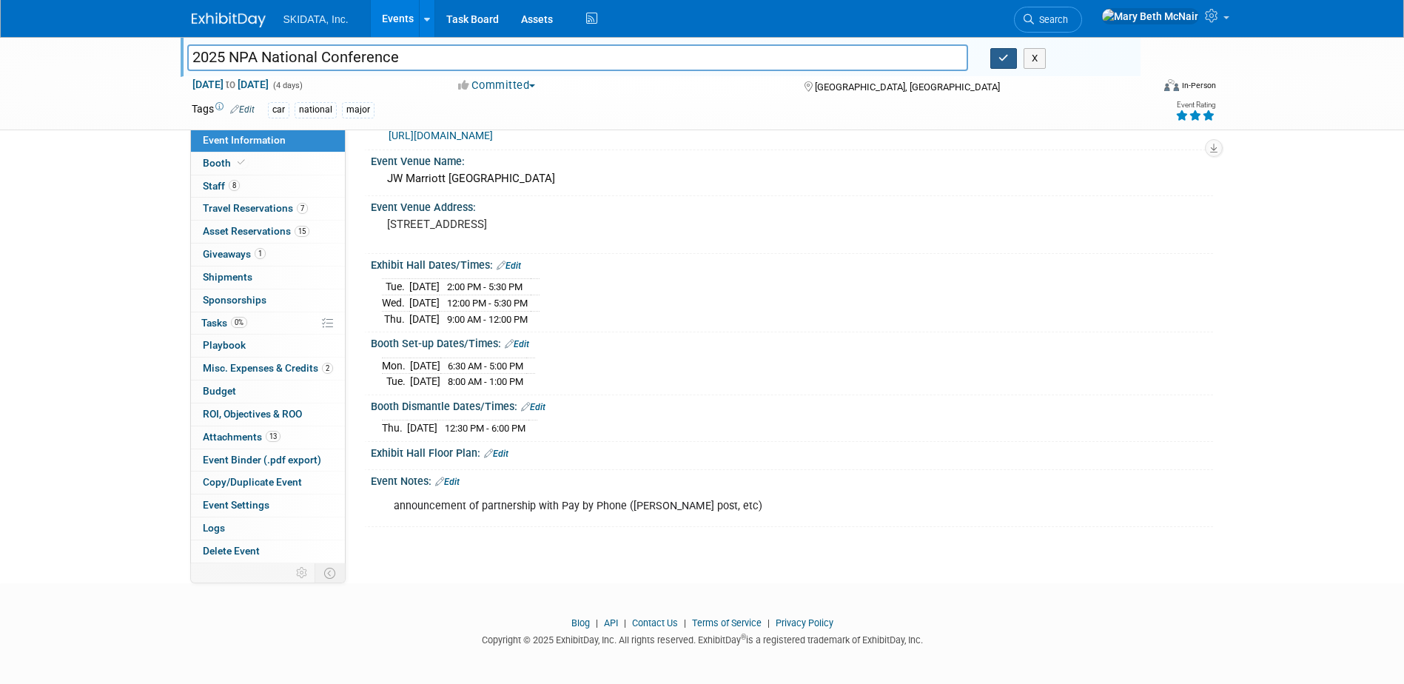
click at [1007, 60] on icon "button" at bounding box center [1003, 58] width 10 height 10
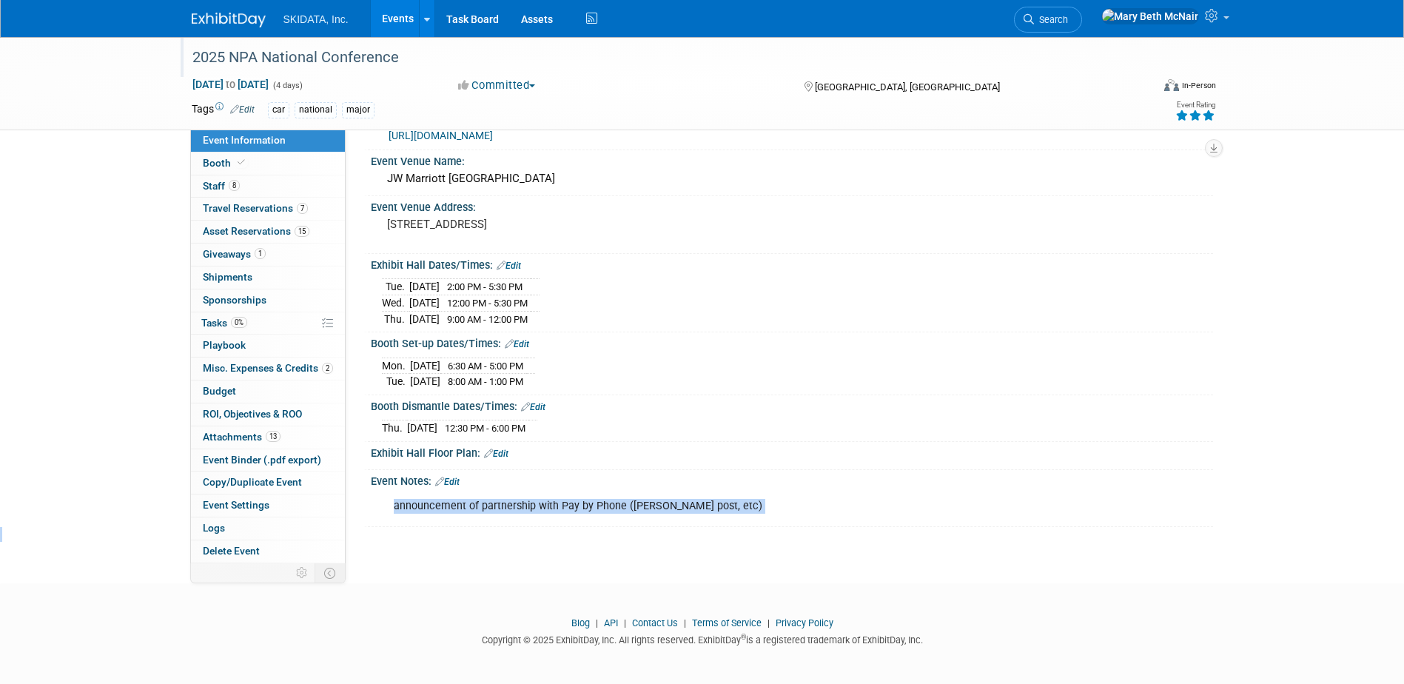
drag, startPoint x: 807, startPoint y: 514, endPoint x: 1202, endPoint y: 500, distance: 394.7
click at [1148, 524] on div "Event Notes: Edit announcement of partnership with Pay by Phone (Kim - LinkedIn…" at bounding box center [788, 498] width 849 height 57
click at [803, 497] on div "announcement of partnership with Pay by Phone (Kim - LinkedIn post, etc)" at bounding box center [716, 506] width 667 height 30
click at [533, 21] on link "Assets" at bounding box center [537, 18] width 54 height 37
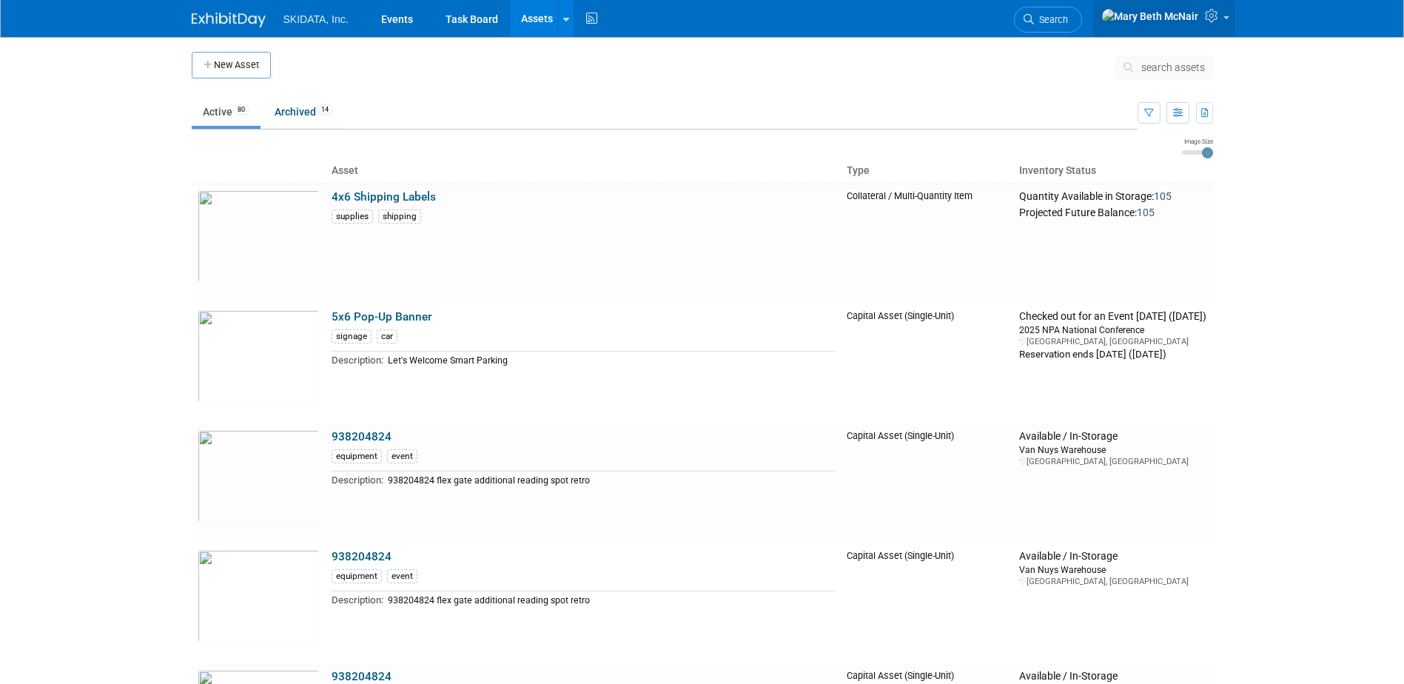
click at [1208, 27] on link at bounding box center [1164, 18] width 142 height 37
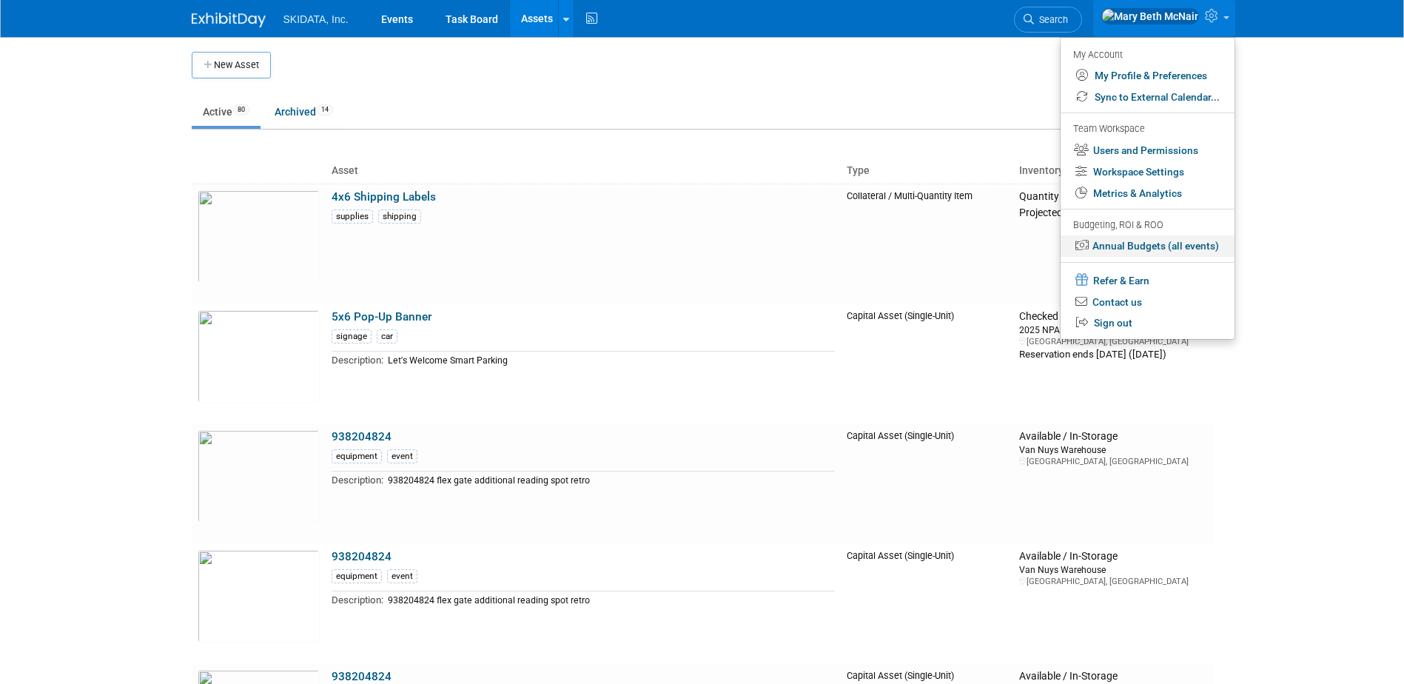
click at [1108, 245] on link "Annual Budgets (all events)" at bounding box center [1148, 245] width 174 height 21
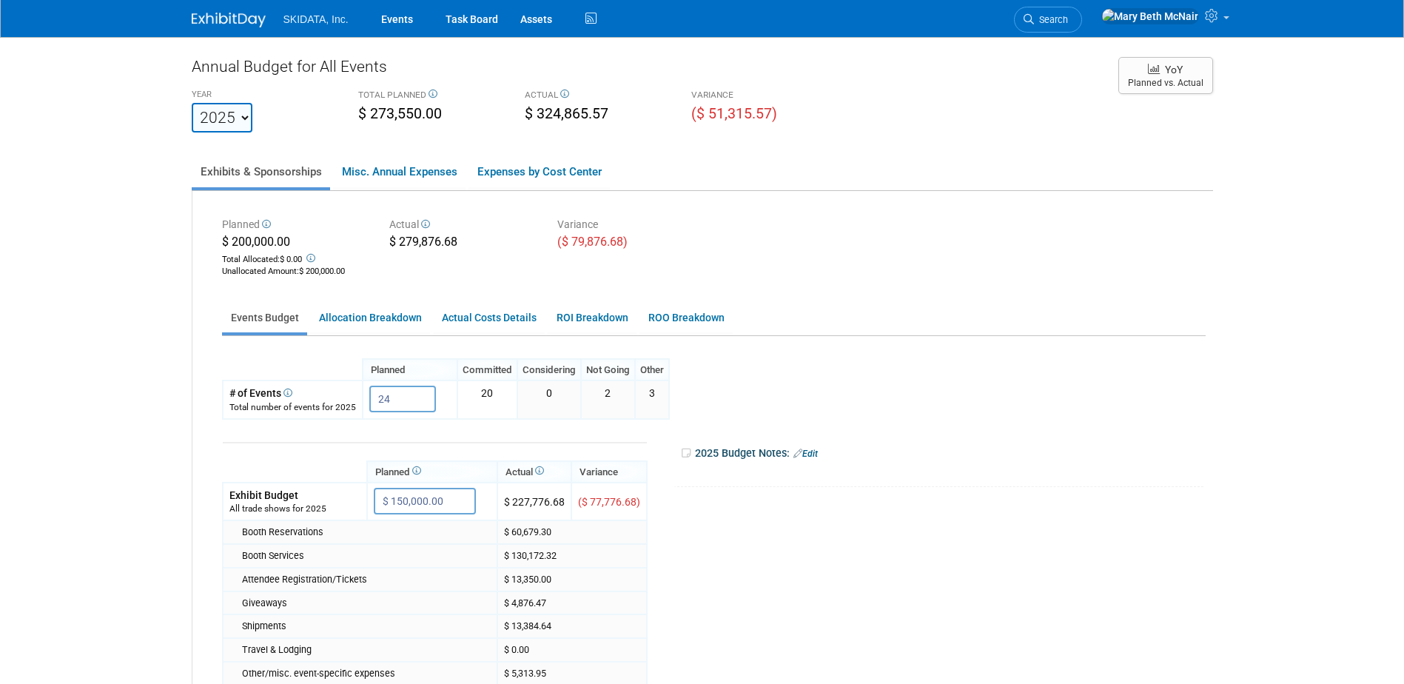
click at [235, 121] on select "2023 2024 2025 2026 2027 2028 2029 2030 2031" at bounding box center [222, 118] width 61 height 30
select select "2026"
click at [192, 103] on select "2023 2024 2025 2026 2027 2028 2029 2030 2031" at bounding box center [222, 118] width 61 height 30
click at [423, 171] on link "Misc. Annual Expenses" at bounding box center [399, 171] width 132 height 31
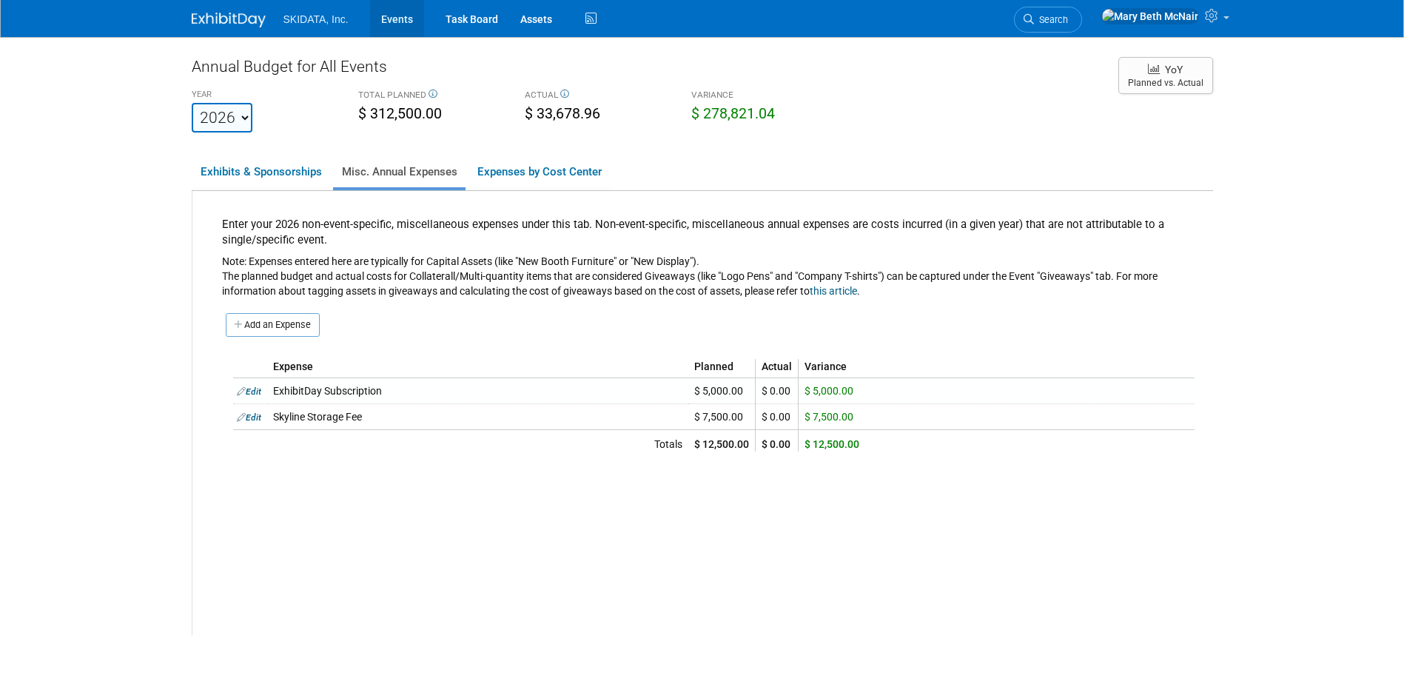
click at [396, 19] on link "Events" at bounding box center [397, 18] width 54 height 37
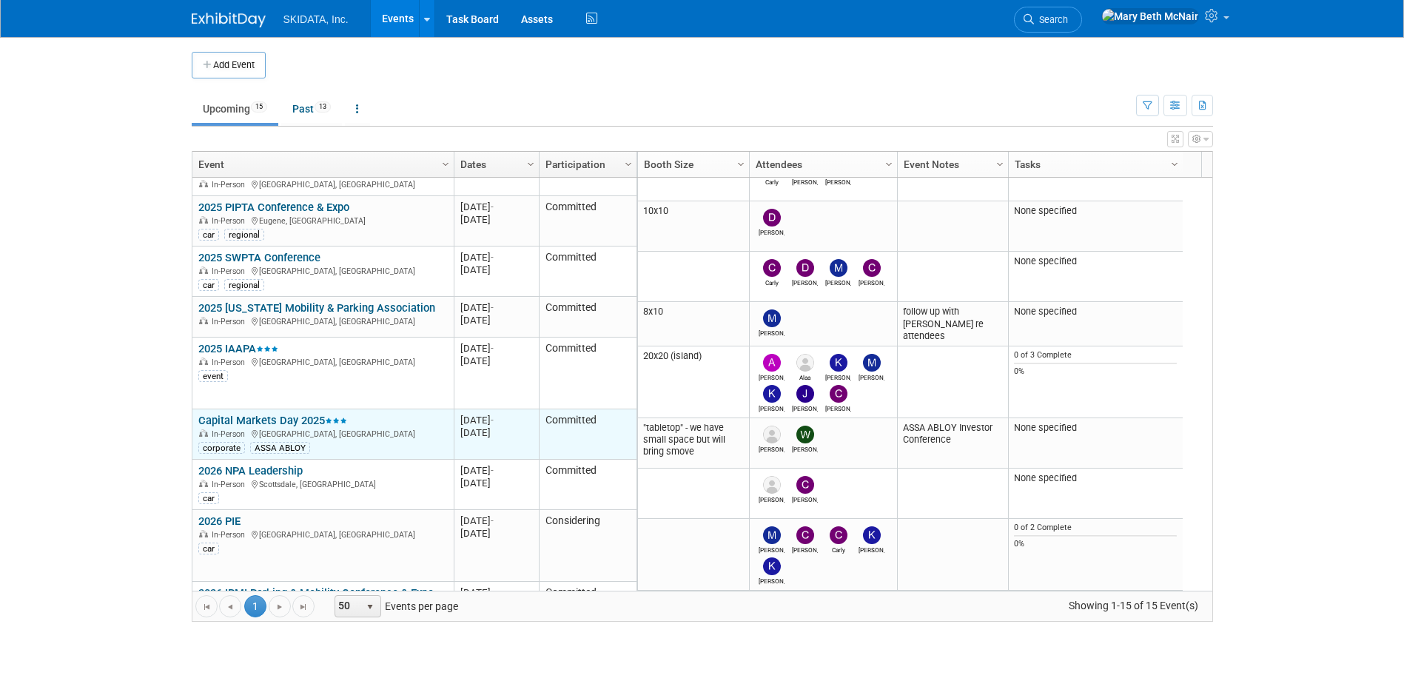
scroll to position [411, 0]
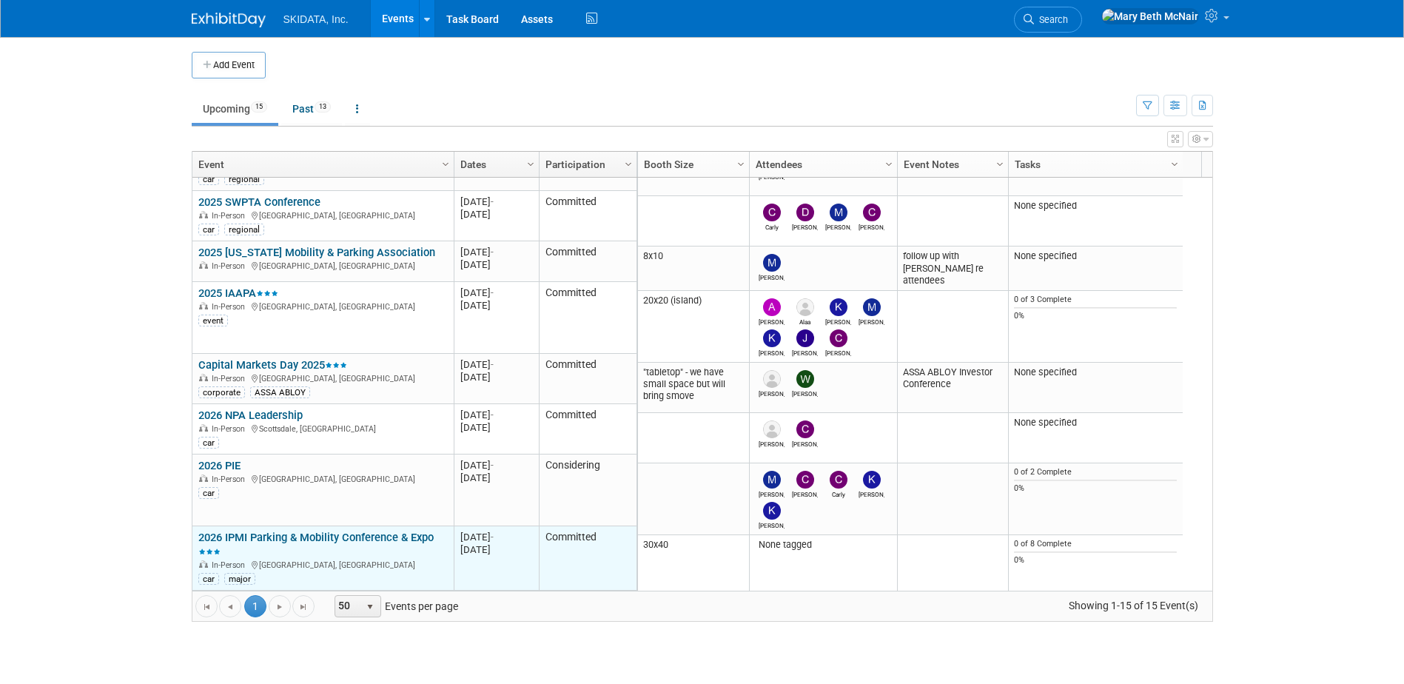
click at [275, 540] on link "2026 IPMI Parking & Mobility Conference & Expo" at bounding box center [315, 544] width 235 height 27
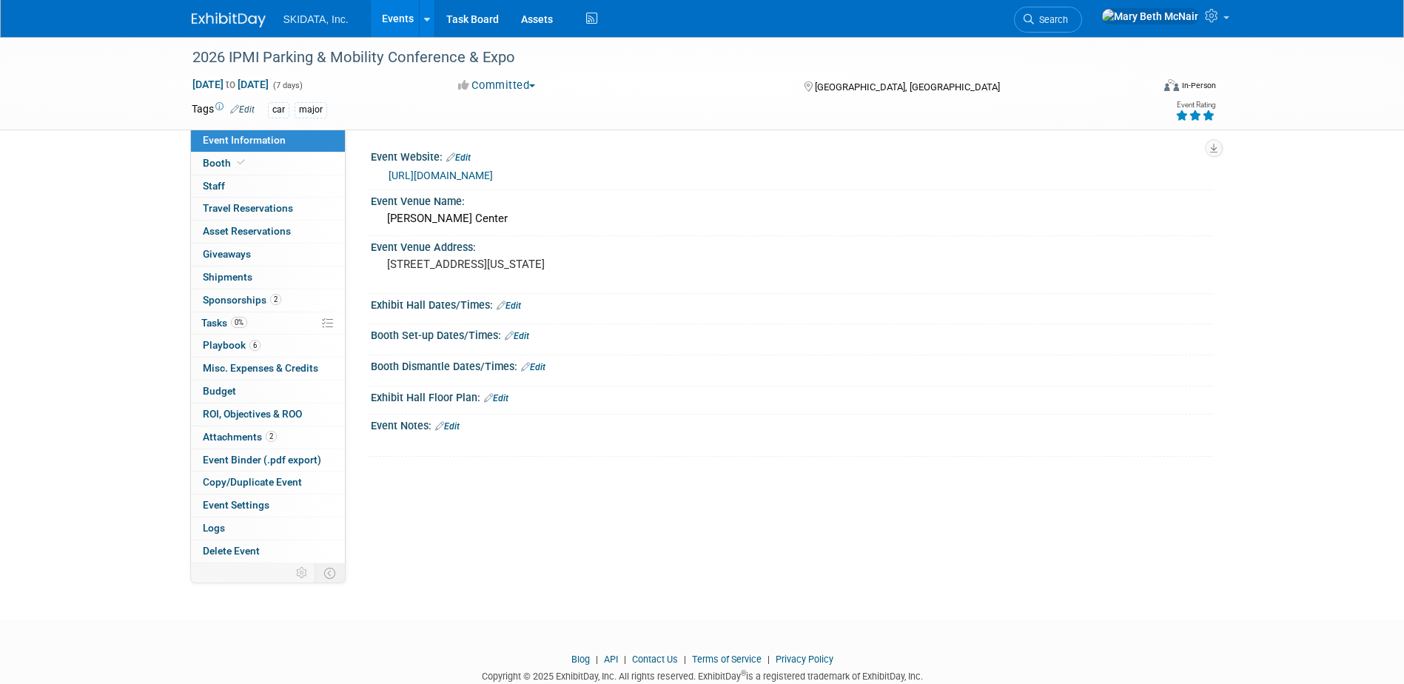
click at [386, 16] on link "Events" at bounding box center [398, 18] width 54 height 37
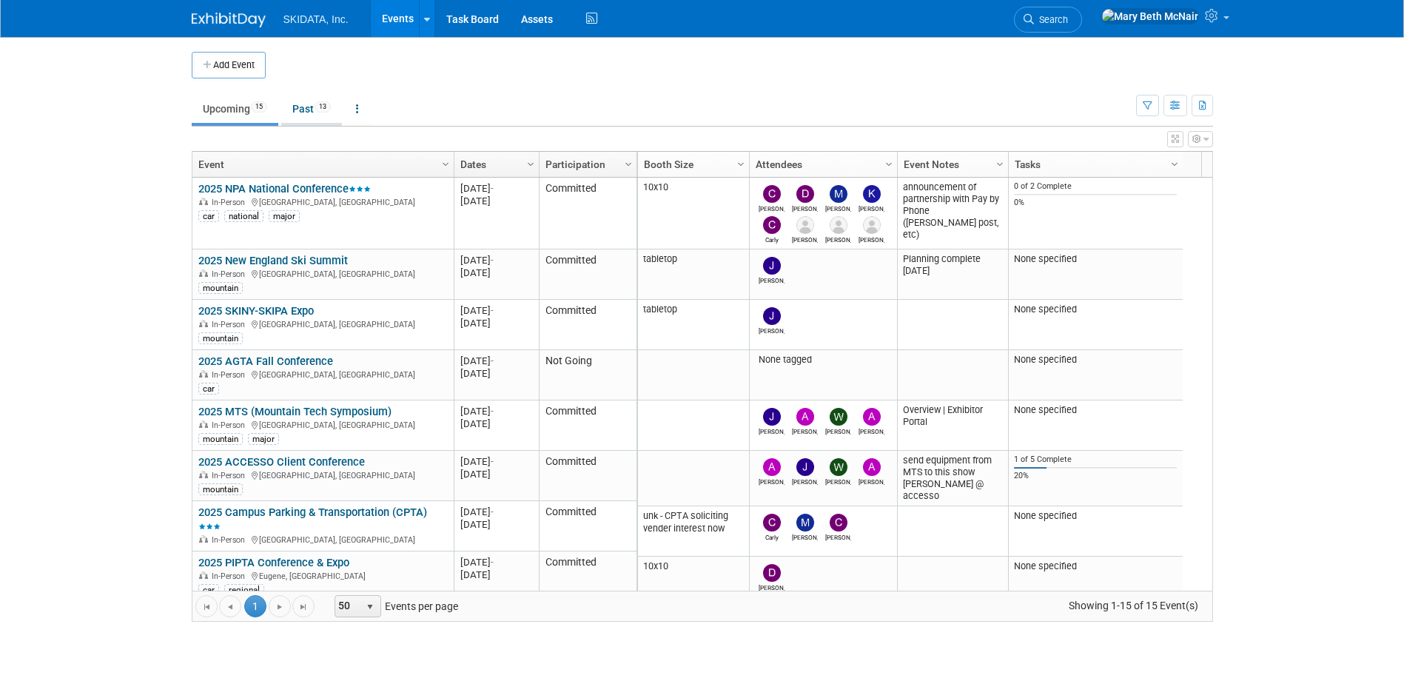
click at [299, 111] on link "Past 13" at bounding box center [311, 109] width 61 height 28
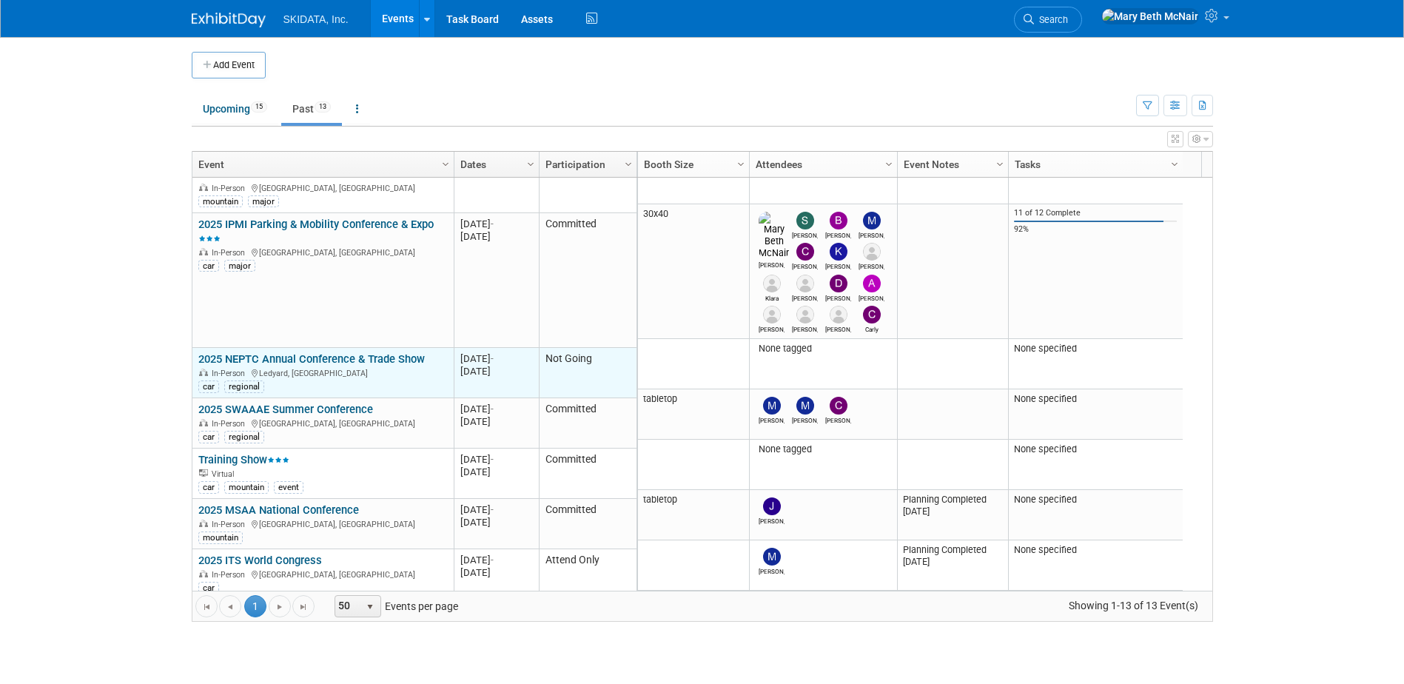
scroll to position [251, 0]
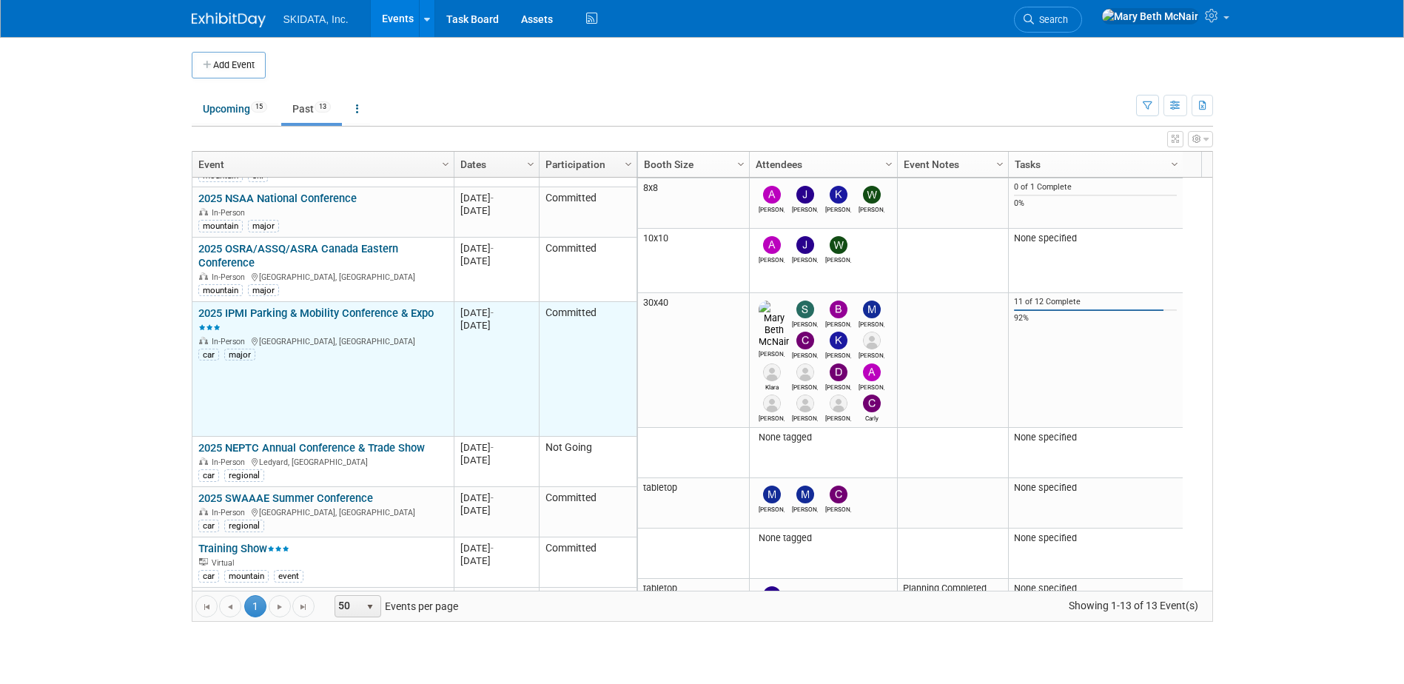
click at [312, 306] on link "2025 IPMI Parking & Mobility Conference & Expo" at bounding box center [315, 319] width 235 height 27
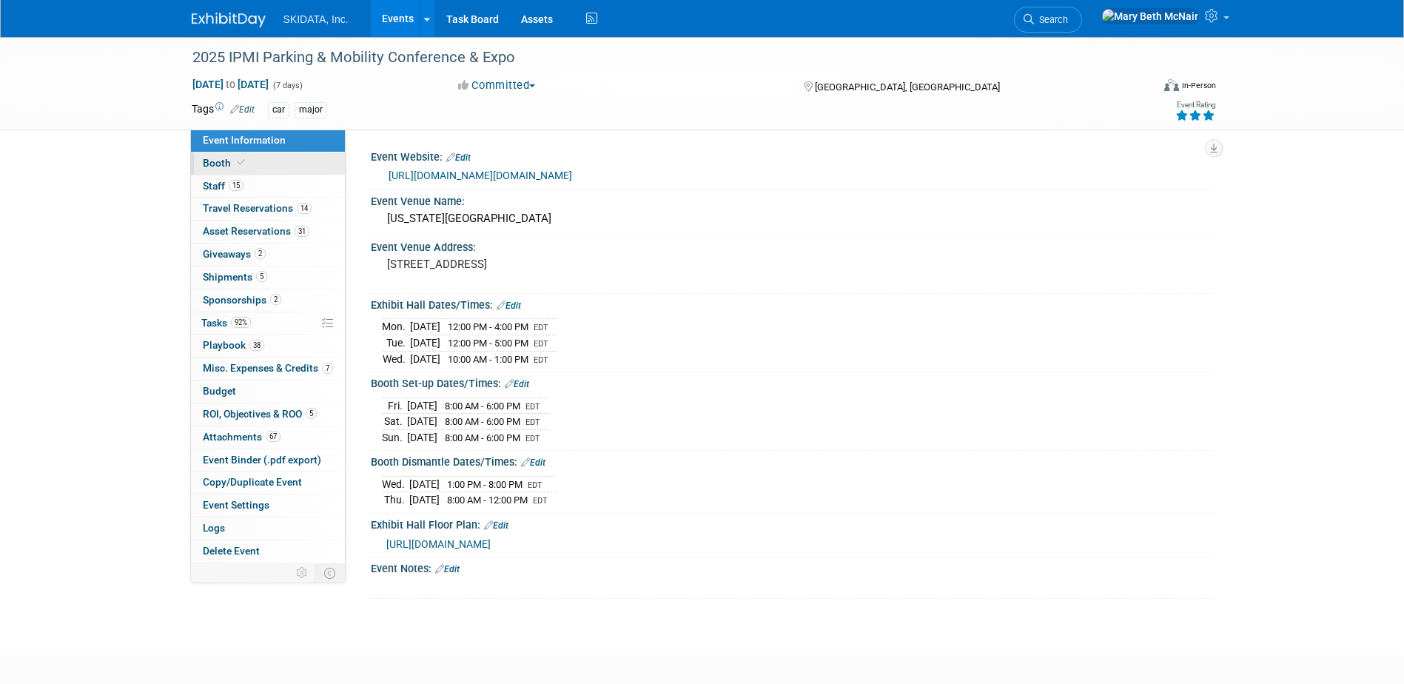
click at [218, 164] on span "Booth" at bounding box center [225, 163] width 45 height 12
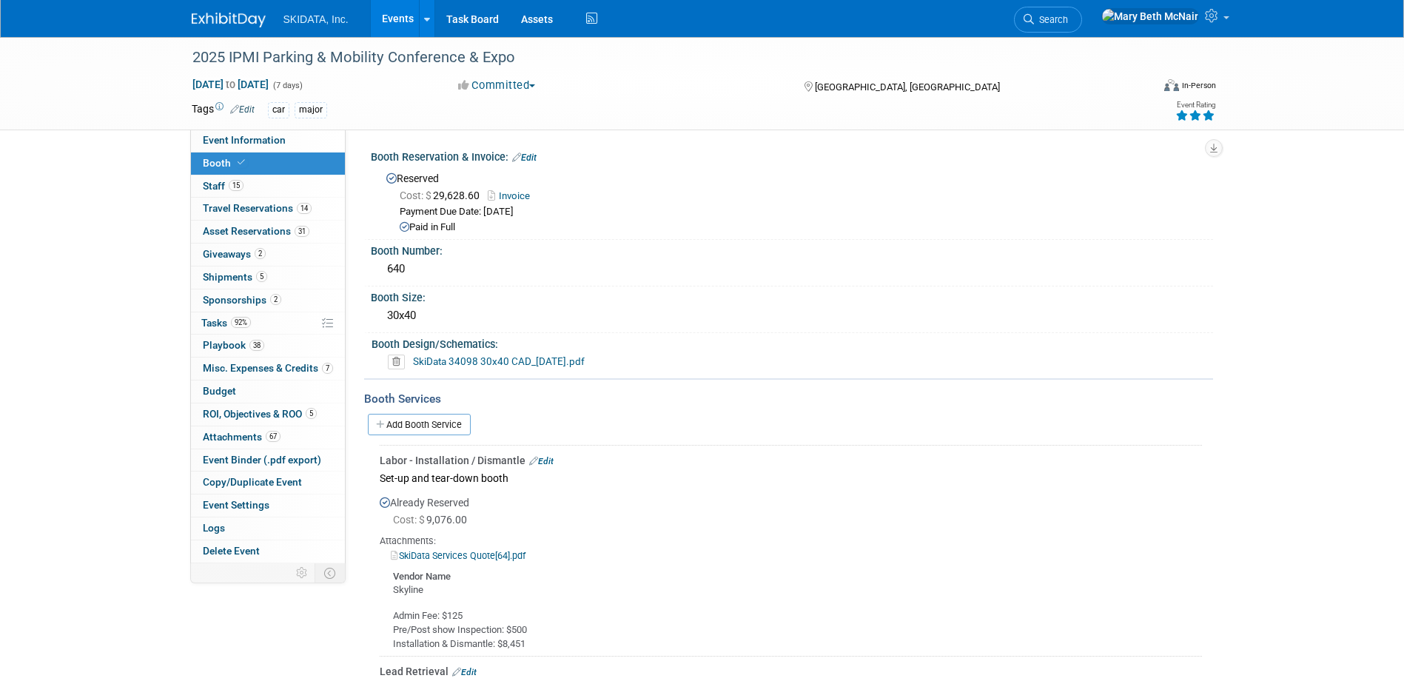
click at [484, 360] on link "SkiData 34098 30x40 CAD_[DATE].pdf" at bounding box center [499, 361] width 172 height 12
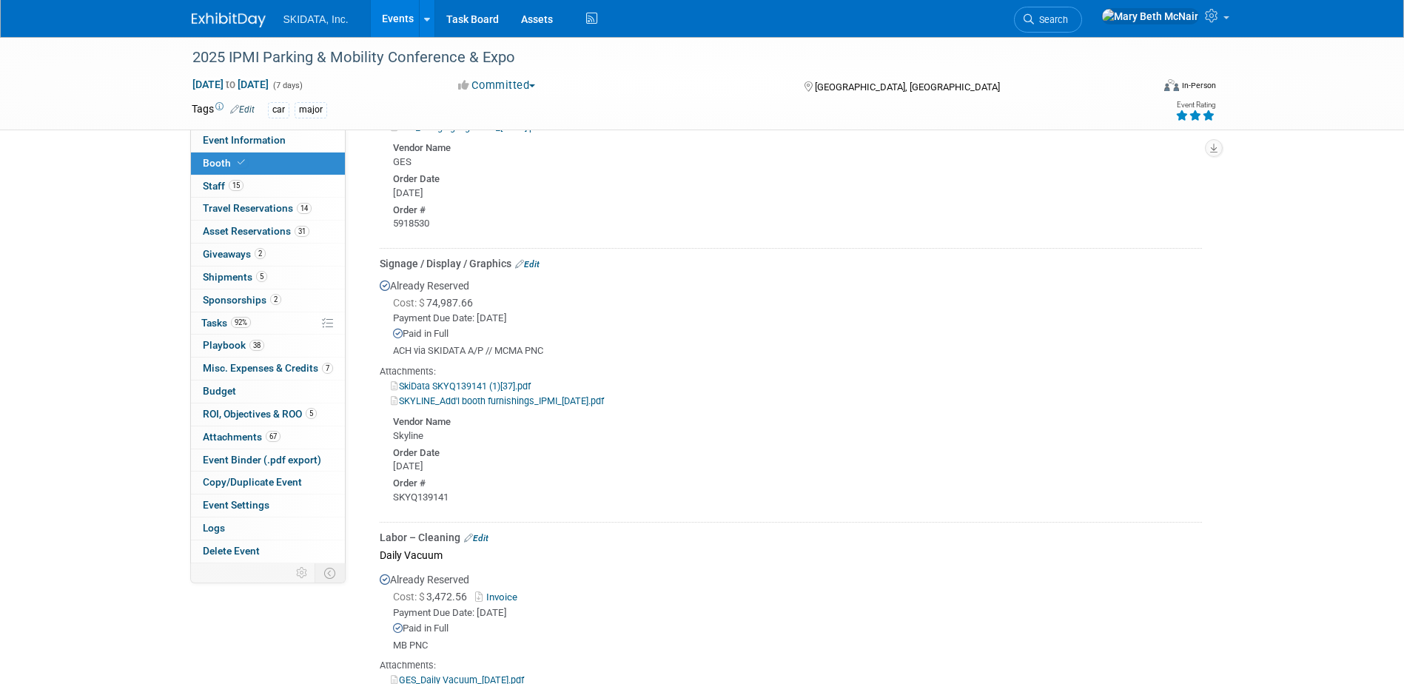
scroll to position [1776, 0]
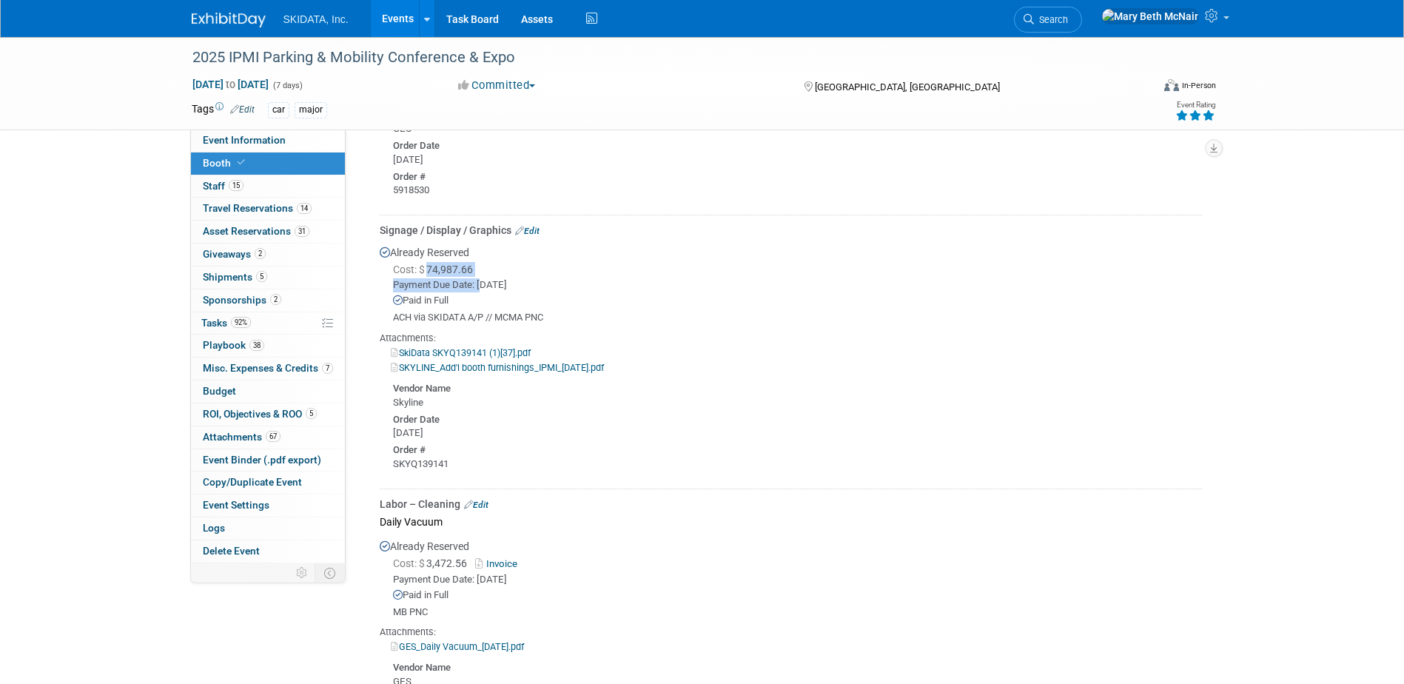
drag, startPoint x: 431, startPoint y: 267, endPoint x: 481, endPoint y: 278, distance: 50.7
click at [481, 278] on div "Cost: $ 74,987.66 Payment Due Date: [DATE] Paid in Full ACH via SKIDATA A/P // …" at bounding box center [791, 293] width 822 height 62
click at [510, 419] on div "Order Date" at bounding box center [797, 418] width 809 height 17
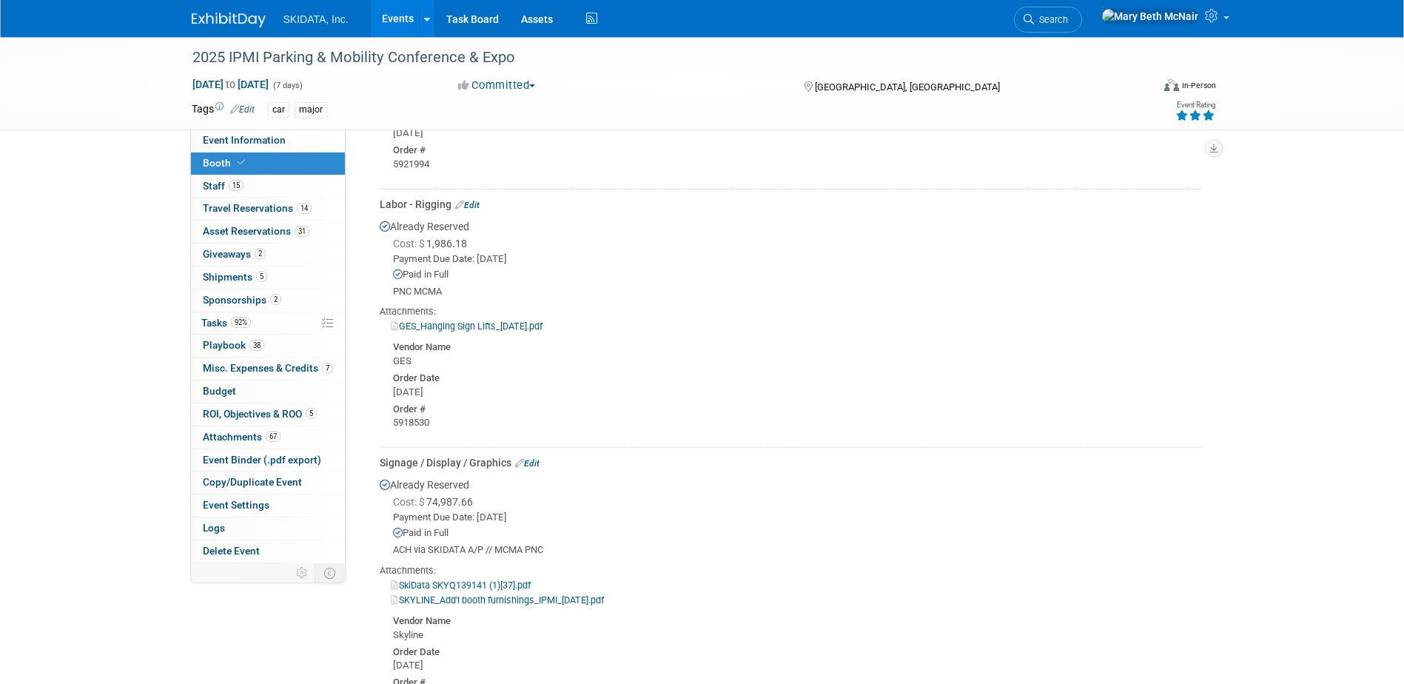
scroll to position [1554, 0]
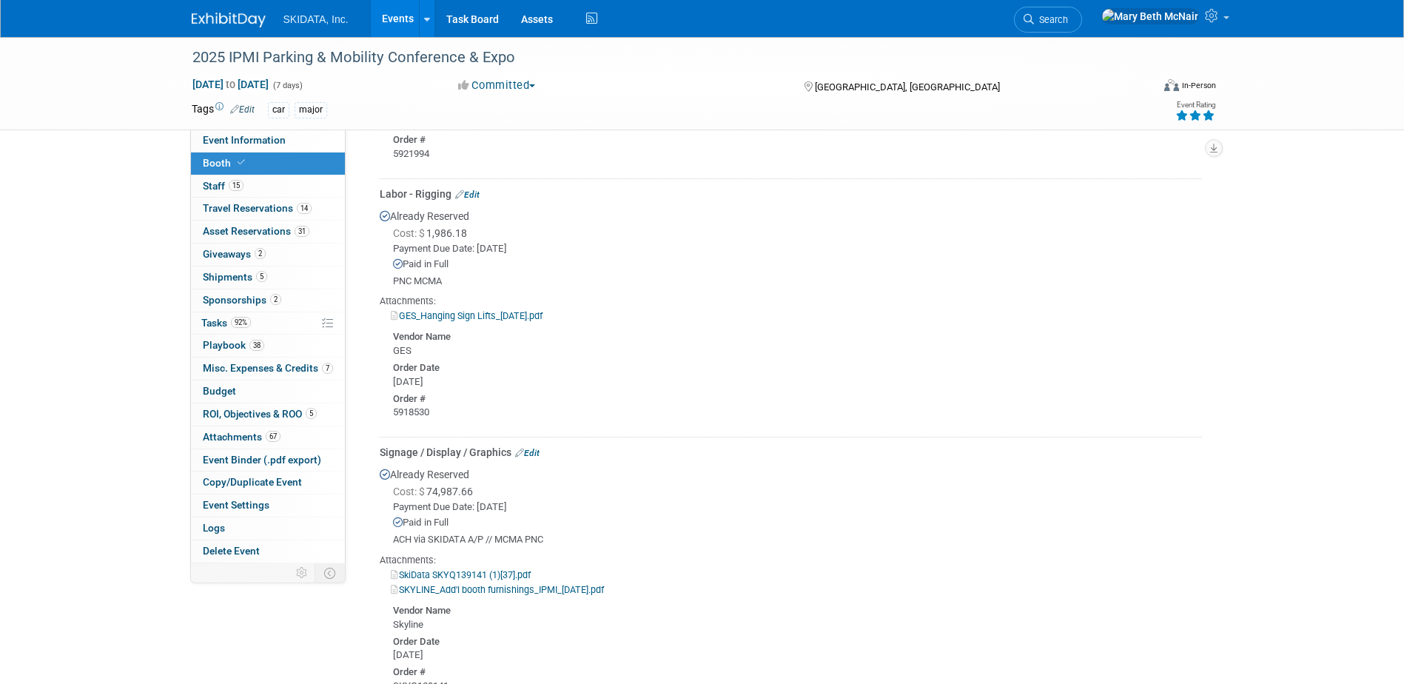
click at [459, 573] on link "SkiData SKYQ139141 (1)[37].pdf" at bounding box center [461, 574] width 140 height 11
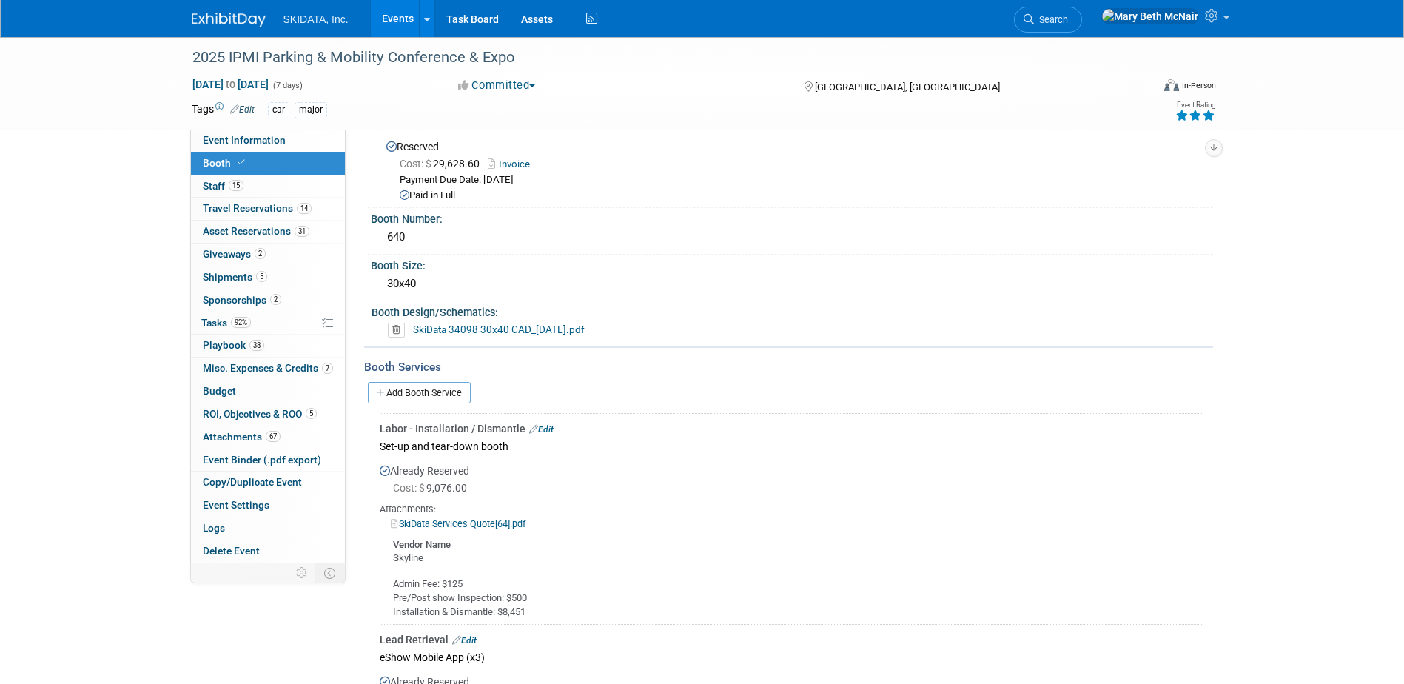
scroll to position [0, 0]
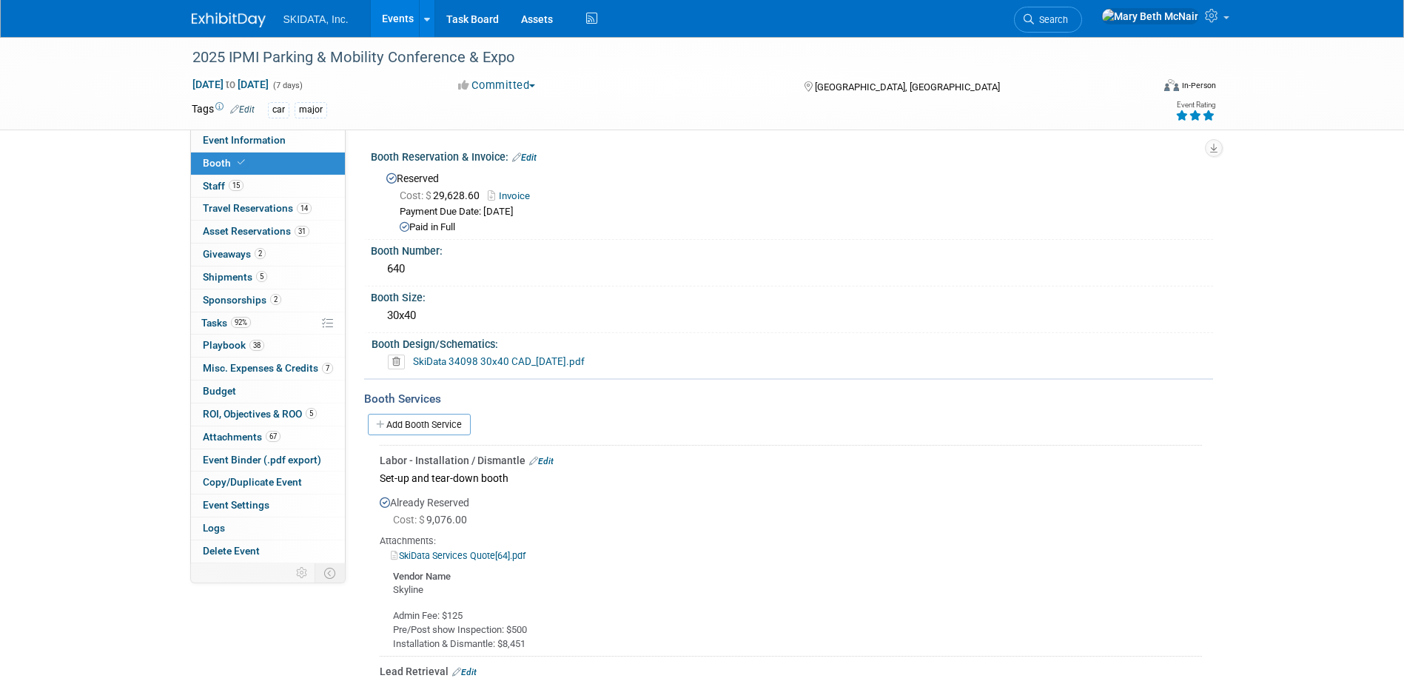
click at [521, 360] on link "SkiData 34098 30x40 CAD_[DATE].pdf" at bounding box center [499, 361] width 172 height 12
